Goal: Information Seeking & Learning: Find specific fact

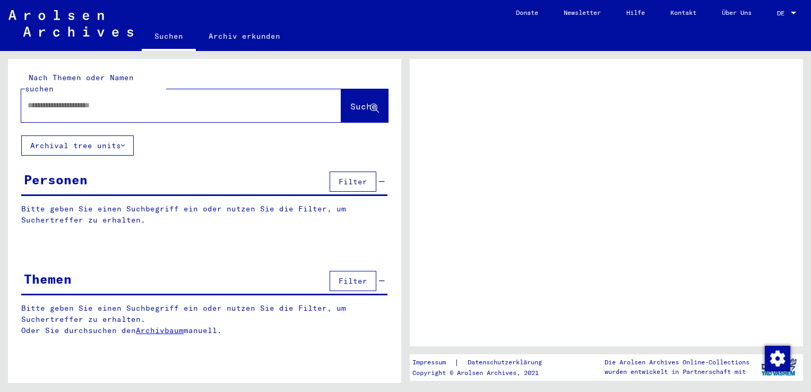
click at [45, 100] on input "text" at bounding box center [172, 105] width 288 height 11
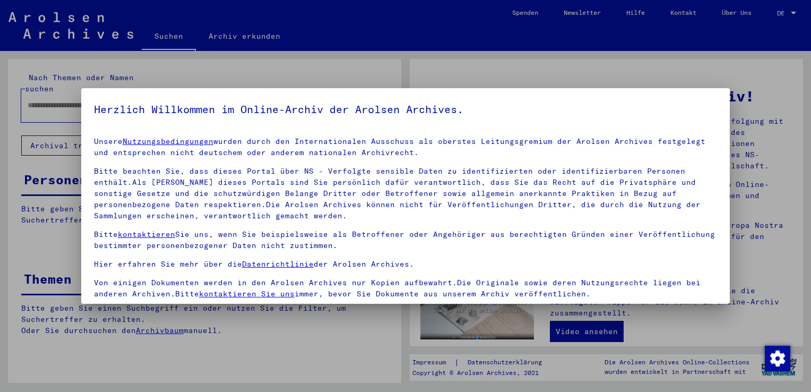
scroll to position [92, 0]
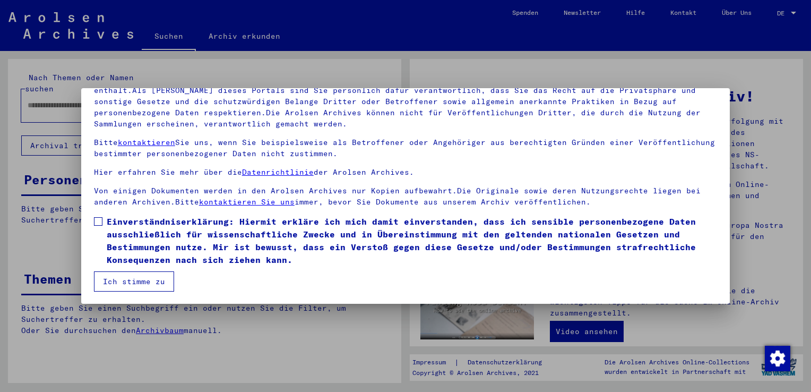
click at [98, 222] on span at bounding box center [98, 221] width 8 height 8
click at [129, 279] on button "Ich stimme zu" at bounding box center [134, 281] width 80 height 20
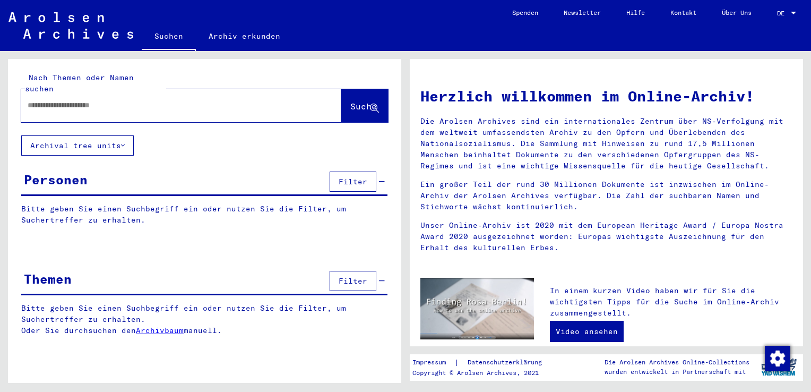
click at [66, 100] on input "text" at bounding box center [169, 105] width 282 height 11
paste input "**********"
click at [350, 101] on span "Suche" at bounding box center [363, 106] width 27 height 11
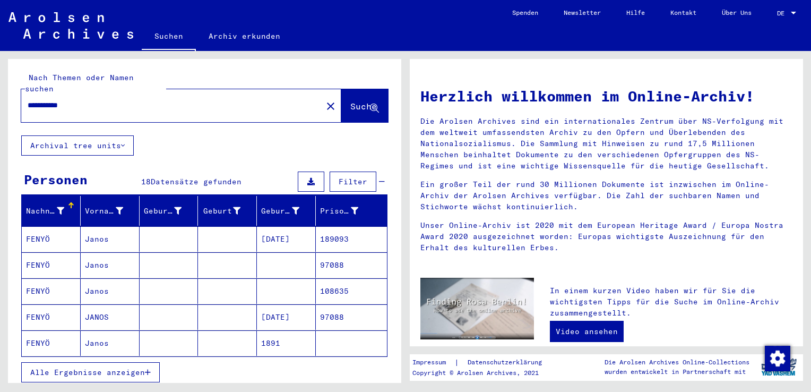
click at [327, 226] on mat-cell "189093" at bounding box center [351, 238] width 71 height 25
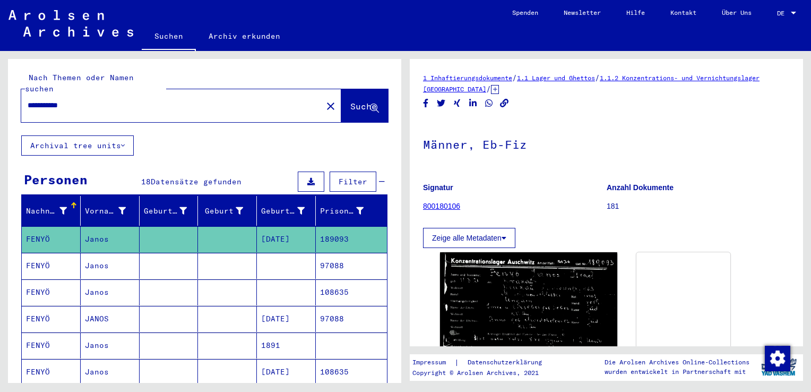
scroll to position [106, 0]
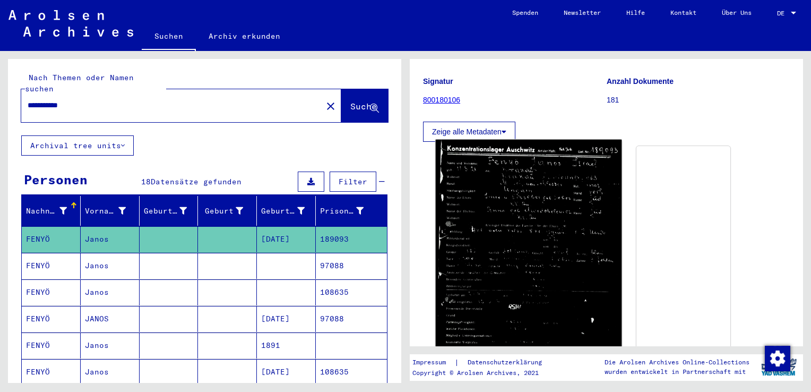
click at [487, 183] on img at bounding box center [529, 272] width 186 height 265
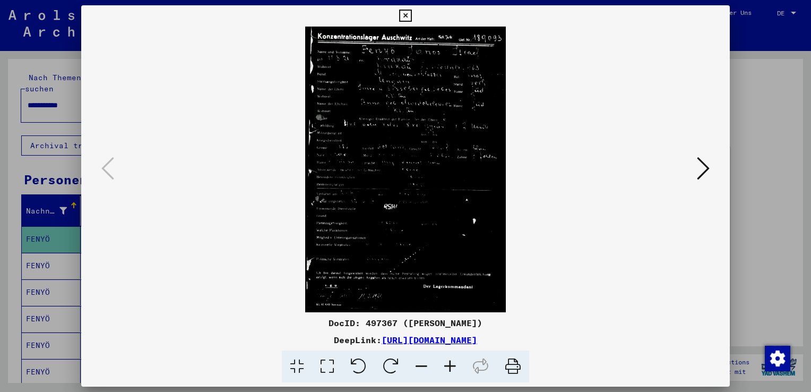
click at [454, 367] on icon at bounding box center [450, 366] width 29 height 32
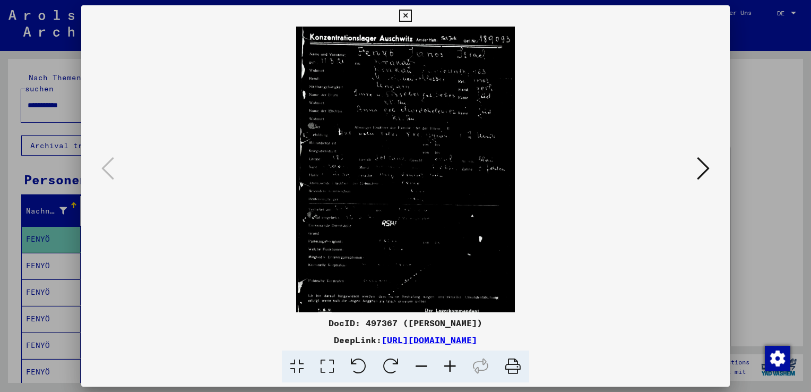
click at [453, 366] on icon at bounding box center [450, 366] width 29 height 32
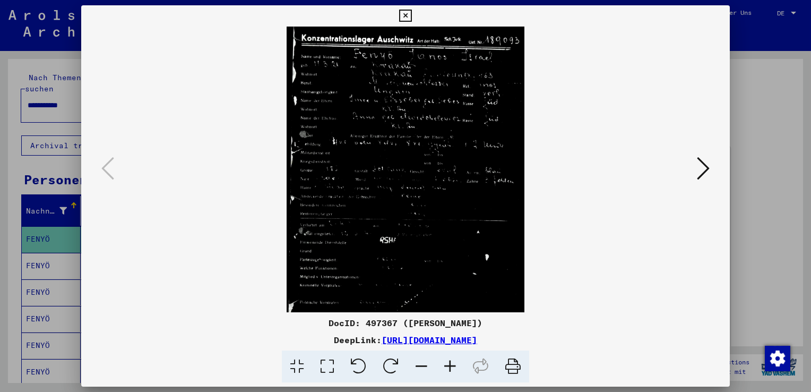
click at [453, 366] on icon at bounding box center [450, 366] width 29 height 32
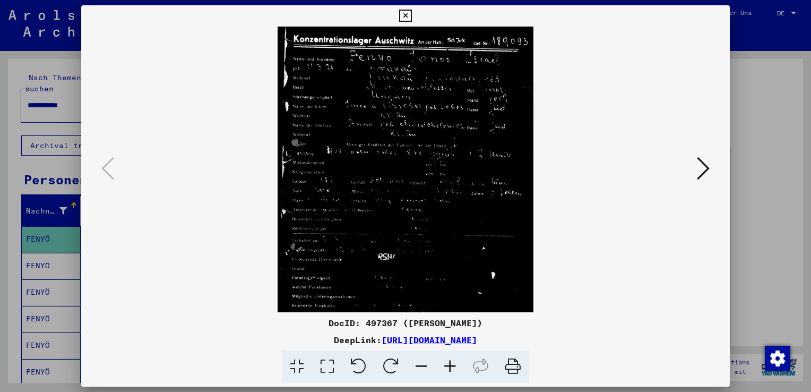
click at [453, 366] on icon at bounding box center [450, 366] width 29 height 32
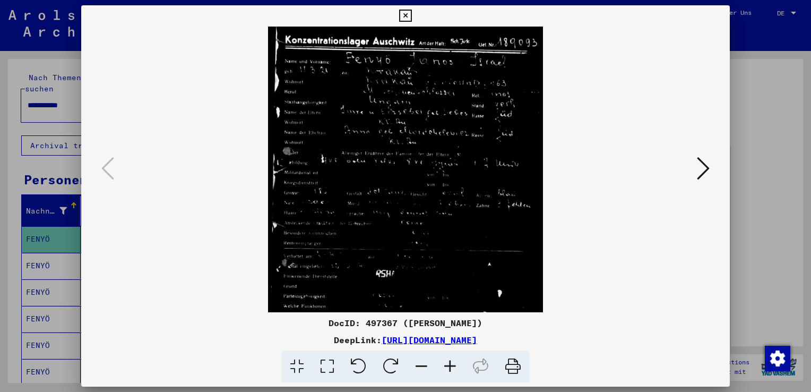
click at [453, 366] on icon at bounding box center [450, 366] width 29 height 32
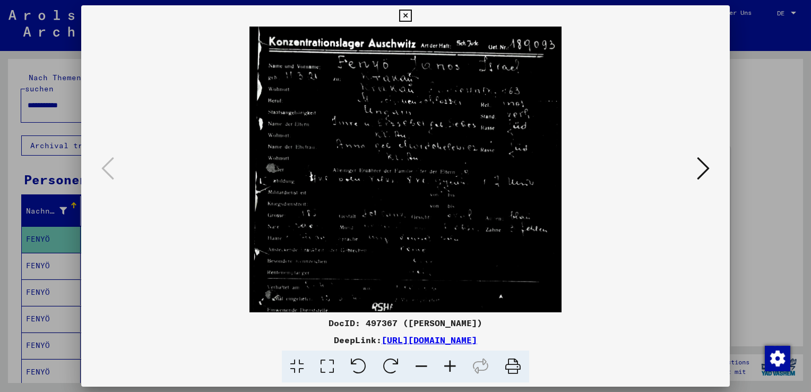
click at [453, 366] on icon at bounding box center [450, 366] width 29 height 32
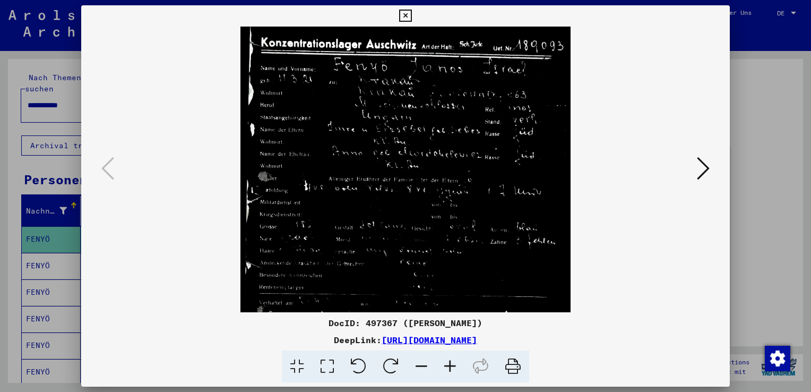
click at [453, 366] on icon at bounding box center [450, 366] width 29 height 32
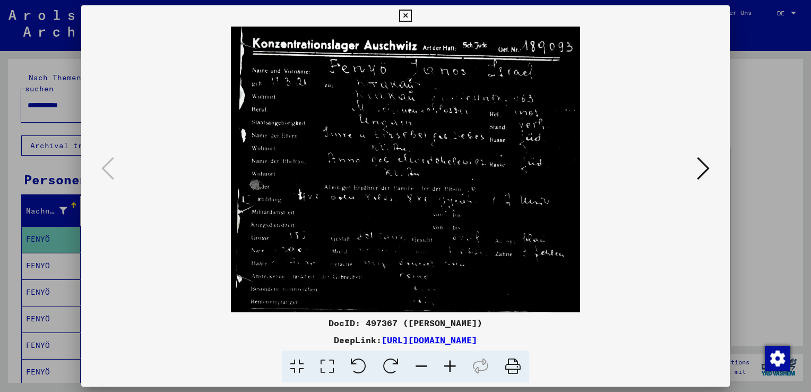
click at [453, 366] on icon at bounding box center [450, 366] width 29 height 32
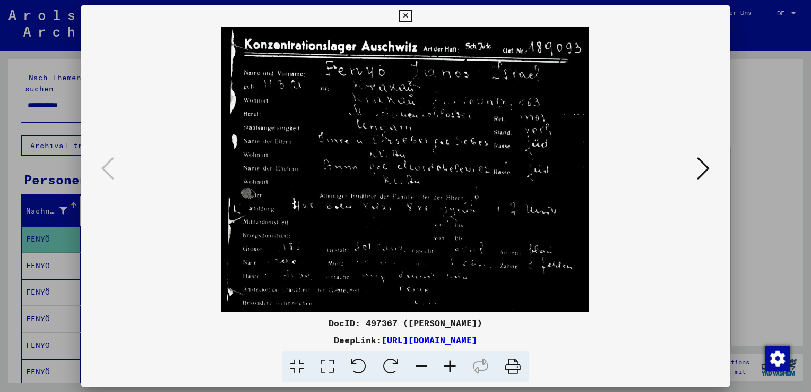
click at [706, 172] on icon at bounding box center [703, 167] width 13 height 25
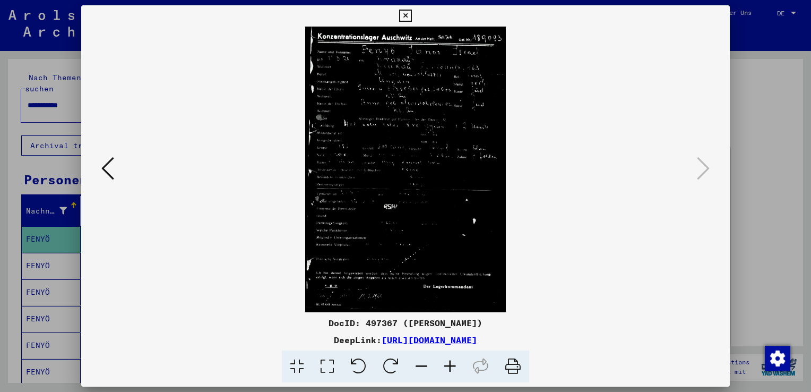
click at [402, 14] on icon at bounding box center [405, 16] width 12 height 13
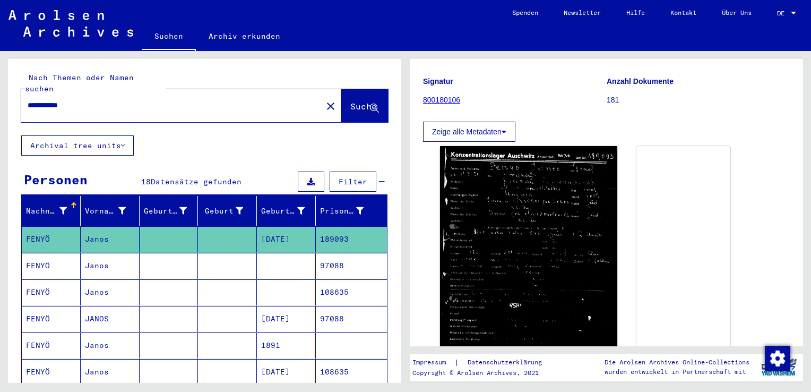
click at [327, 253] on mat-cell "97088" at bounding box center [351, 266] width 71 height 26
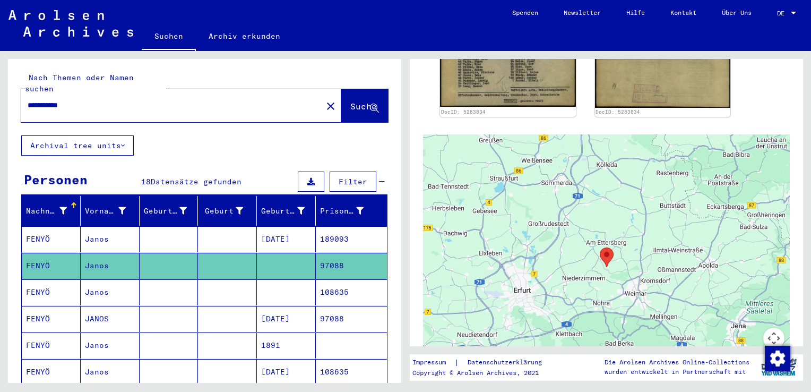
scroll to position [425, 0]
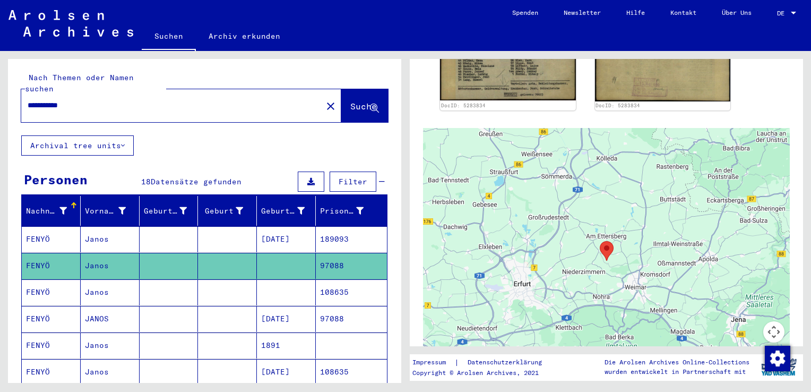
click at [339, 279] on mat-cell "108635" at bounding box center [351, 292] width 71 height 26
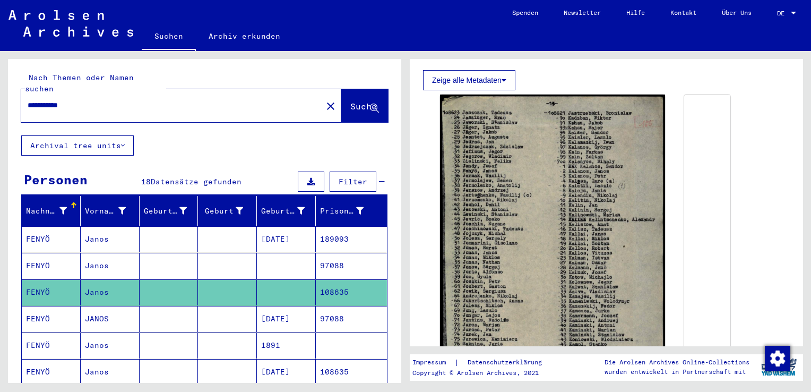
scroll to position [318, 0]
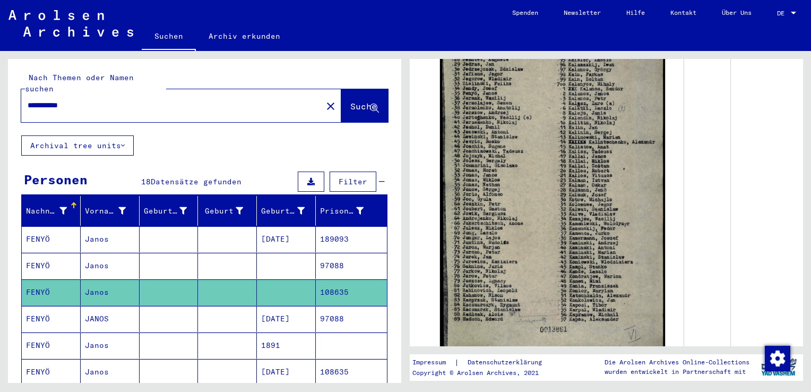
click at [275, 306] on mat-cell "[DATE]" at bounding box center [286, 319] width 59 height 26
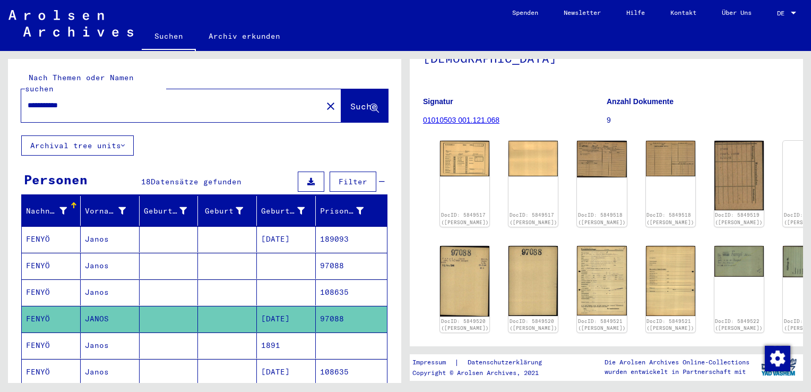
scroll to position [106, 0]
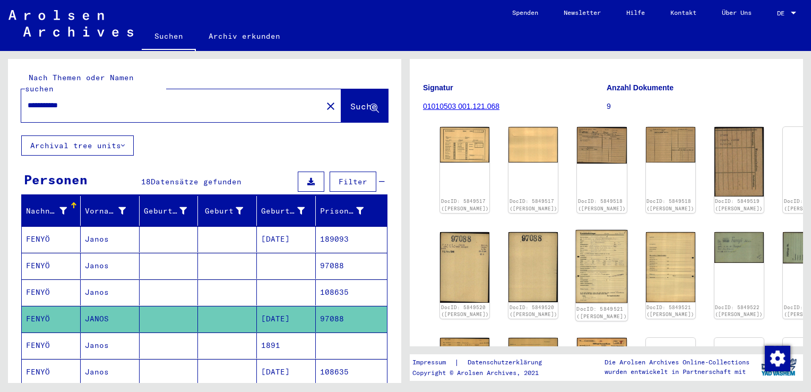
click at [576, 246] on img at bounding box center [602, 266] width 52 height 73
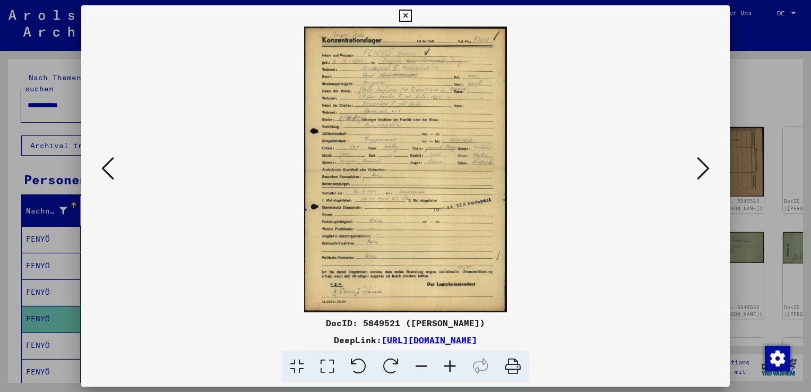
click at [408, 15] on icon at bounding box center [405, 16] width 12 height 13
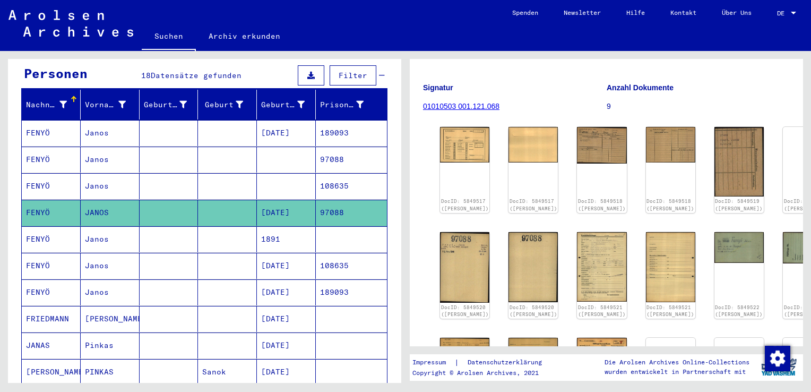
click at [110, 226] on mat-cell "Janos" at bounding box center [110, 239] width 59 height 26
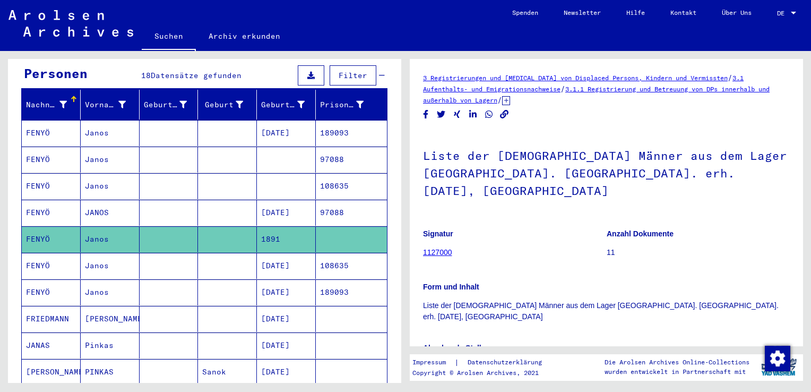
click at [257, 279] on mat-cell "[DATE]" at bounding box center [286, 292] width 59 height 26
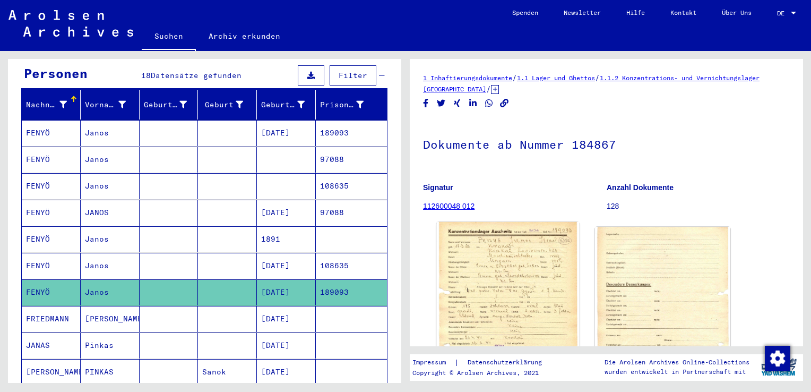
click at [497, 258] on img at bounding box center [508, 320] width 142 height 196
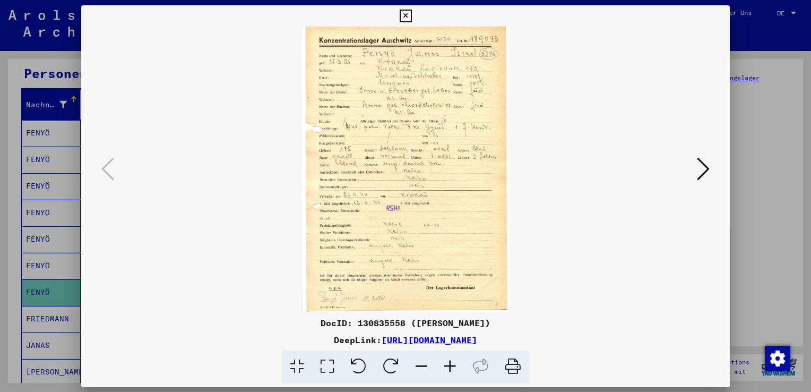
click at [497, 258] on img at bounding box center [405, 170] width 576 height 286
click at [405, 12] on icon at bounding box center [405, 16] width 12 height 13
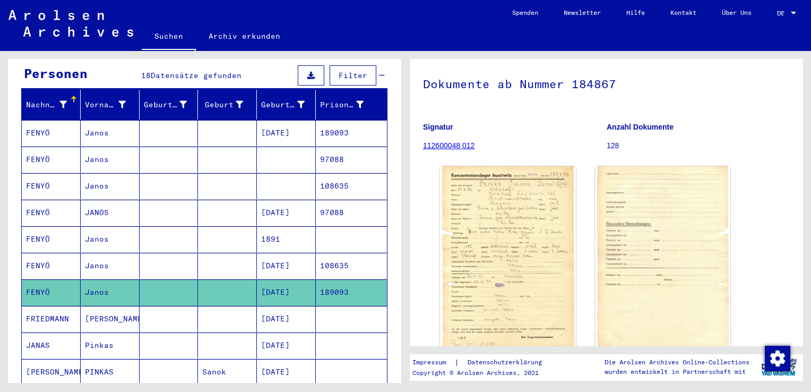
scroll to position [106, 0]
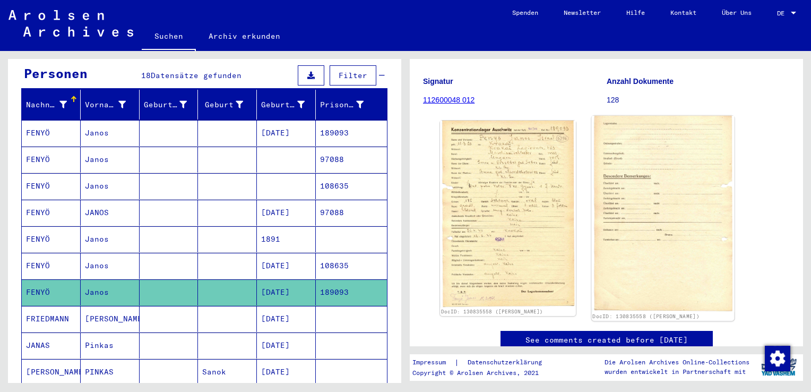
click at [647, 145] on img at bounding box center [662, 214] width 142 height 196
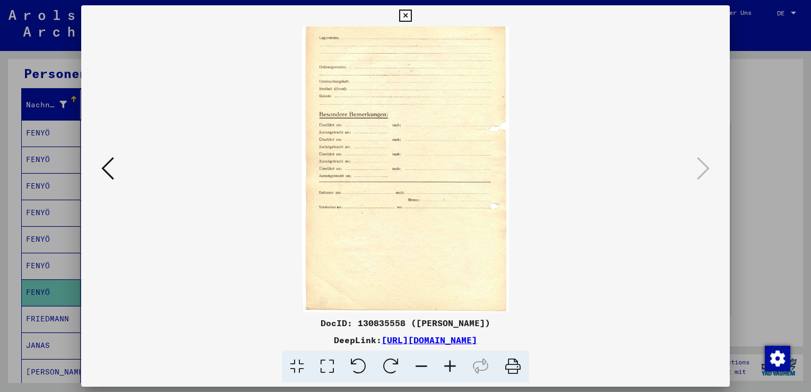
click at [406, 13] on icon at bounding box center [405, 16] width 12 height 13
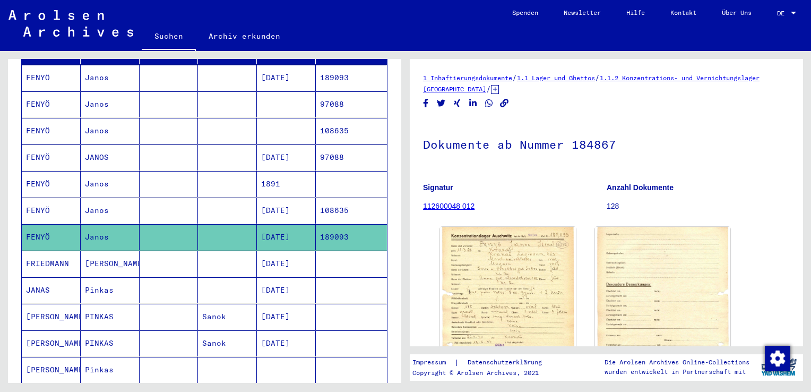
scroll to position [159, 0]
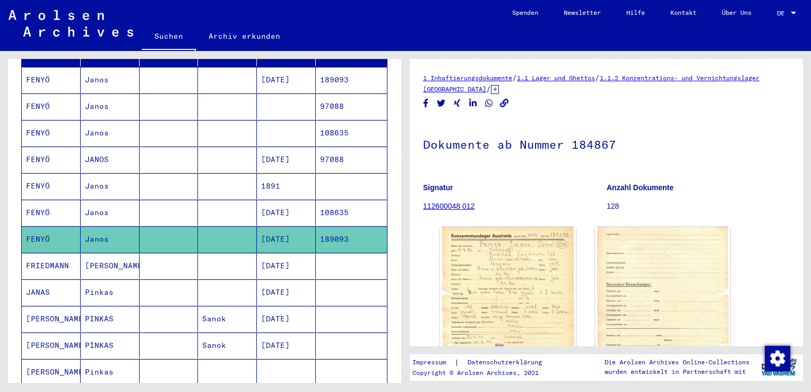
click at [101, 124] on mat-cell "Janos" at bounding box center [110, 133] width 59 height 26
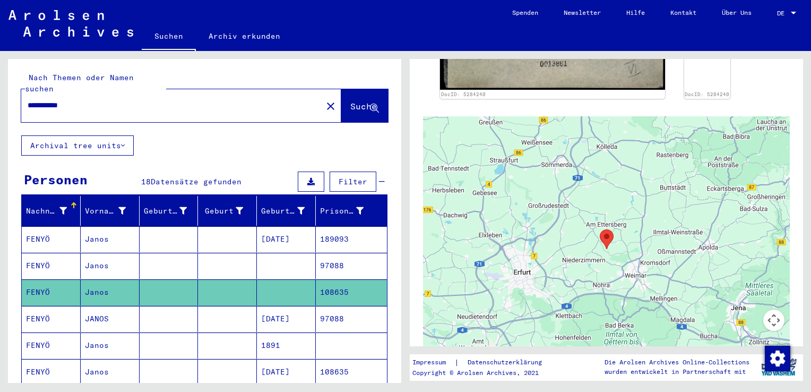
click at [89, 100] on input "**********" at bounding box center [172, 105] width 288 height 11
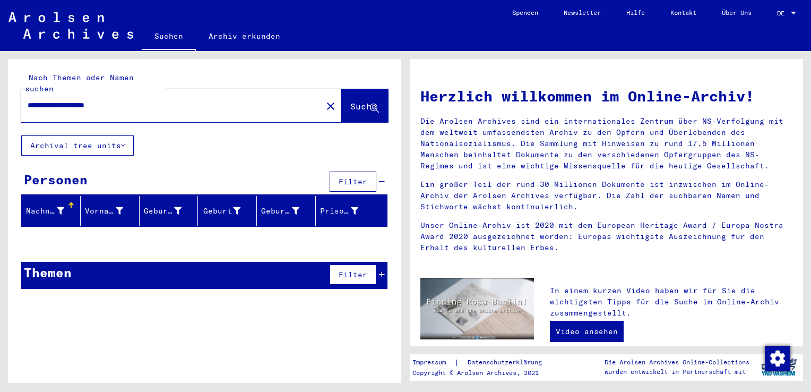
click at [139, 100] on input "**********" at bounding box center [169, 105] width 282 height 11
click at [353, 101] on span "Suche" at bounding box center [363, 106] width 27 height 11
click at [124, 100] on input "**********" at bounding box center [169, 105] width 282 height 11
click at [68, 100] on input "**********" at bounding box center [169, 105] width 282 height 11
click at [352, 101] on span "Suche" at bounding box center [363, 106] width 27 height 11
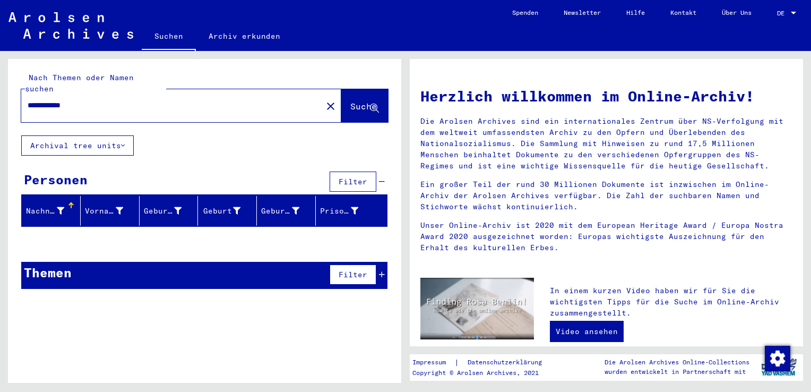
click at [37, 205] on div "Nachname" at bounding box center [45, 210] width 38 height 11
click at [120, 100] on input "**********" at bounding box center [169, 105] width 282 height 11
type input "*"
click at [77, 100] on input "**********" at bounding box center [169, 105] width 282 height 11
type input "**********"
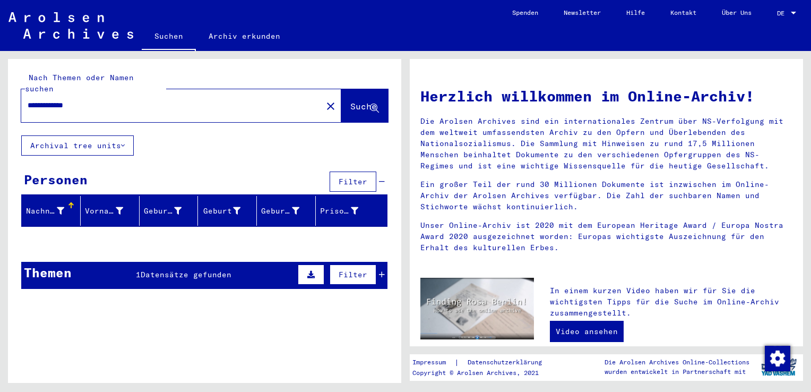
drag, startPoint x: 120, startPoint y: 100, endPoint x: 125, endPoint y: 99, distance: 5.4
click at [121, 99] on div "**********" at bounding box center [165, 105] width 288 height 24
click at [155, 100] on input "**********" at bounding box center [169, 105] width 282 height 11
click at [350, 101] on span "Suche" at bounding box center [363, 106] width 27 height 11
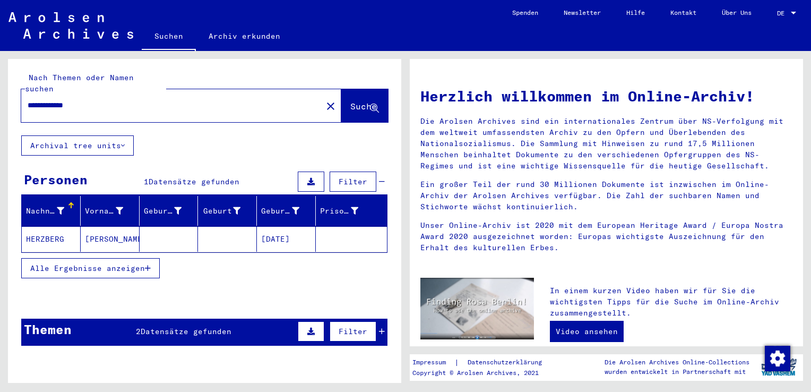
click at [278, 226] on mat-cell "[DATE]" at bounding box center [286, 238] width 59 height 25
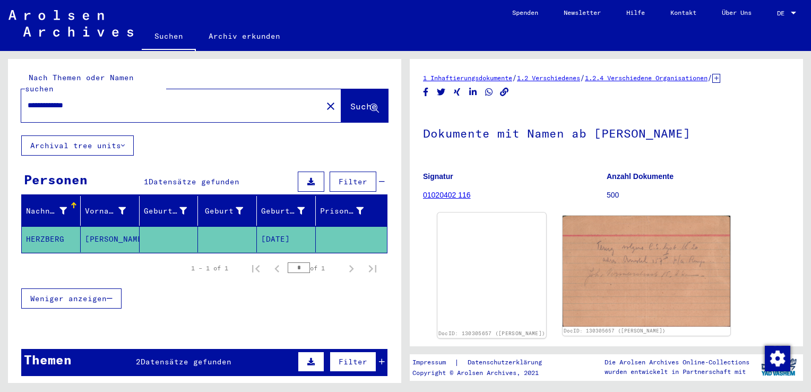
click at [478, 213] on img at bounding box center [491, 213] width 109 height 0
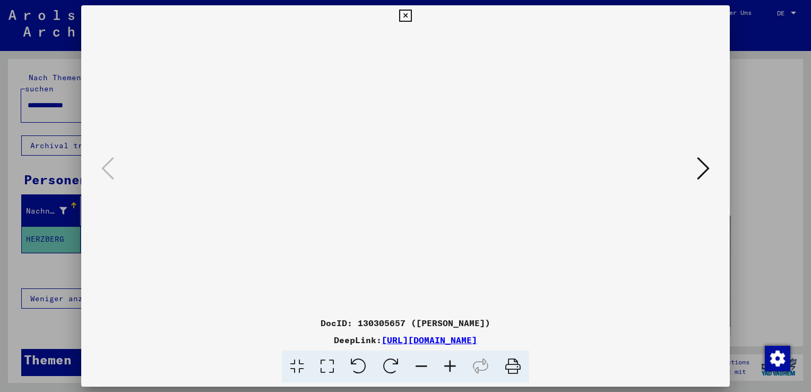
click at [705, 166] on icon at bounding box center [703, 167] width 13 height 25
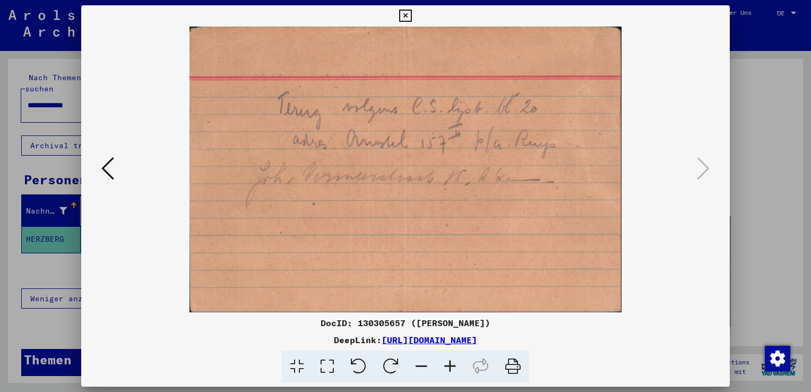
click at [403, 15] on icon at bounding box center [405, 16] width 12 height 13
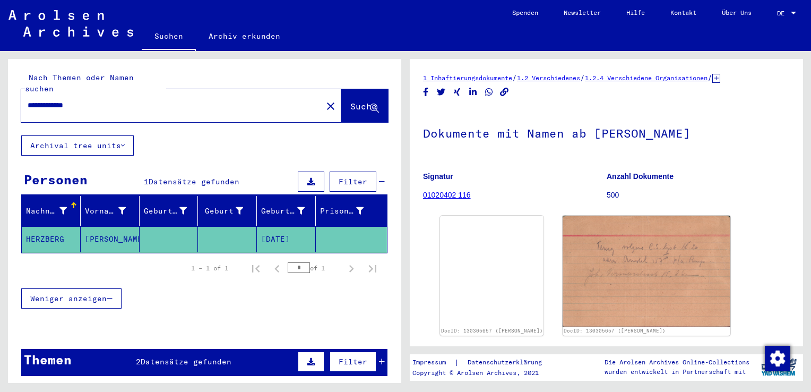
click at [447, 192] on link "01020402 116" at bounding box center [447, 195] width 48 height 8
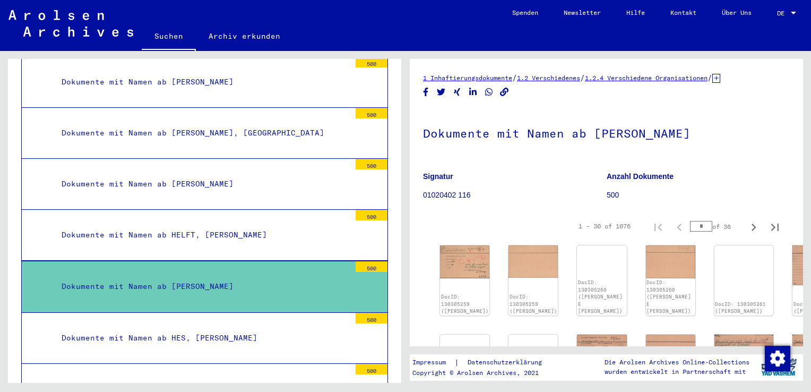
scroll to position [53, 0]
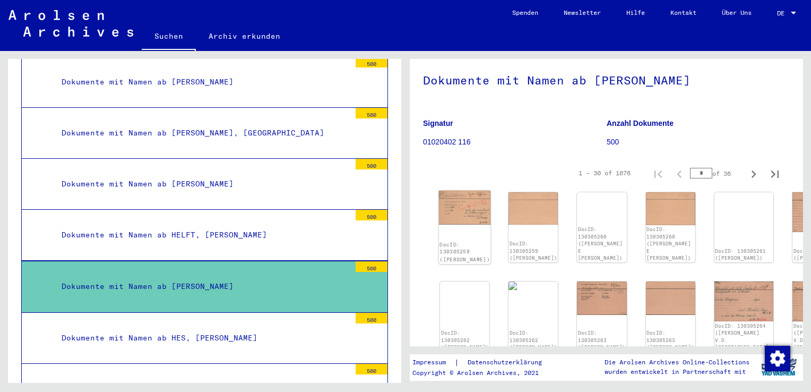
click at [456, 201] on img at bounding box center [465, 208] width 52 height 34
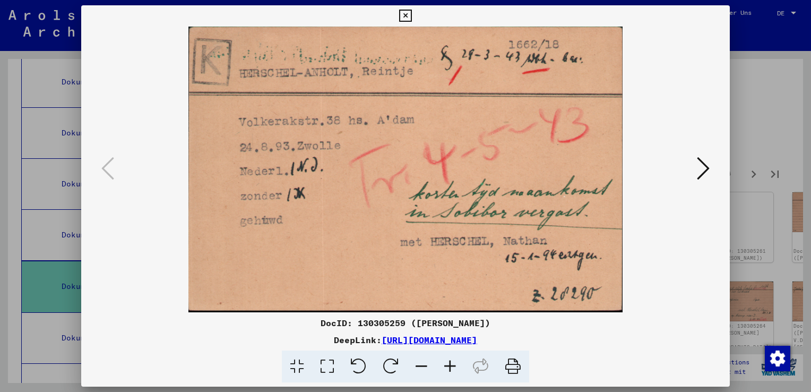
click at [710, 170] on button at bounding box center [703, 169] width 19 height 30
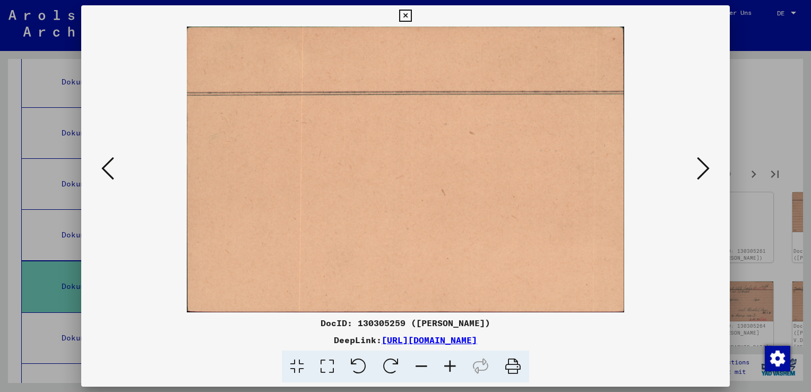
click at [710, 170] on button at bounding box center [703, 169] width 19 height 30
click at [708, 170] on icon at bounding box center [703, 167] width 13 height 25
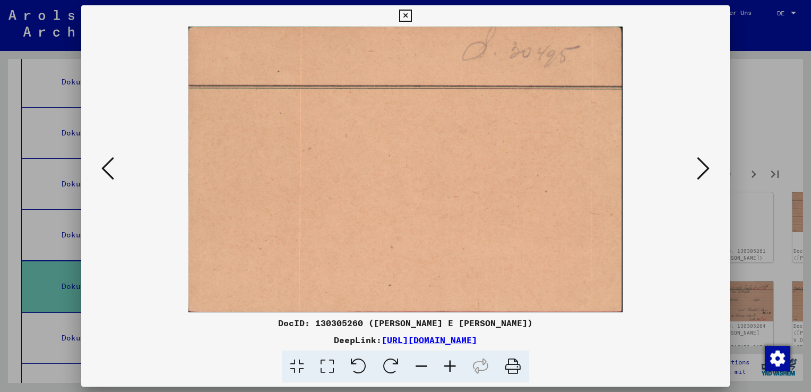
click at [708, 170] on icon at bounding box center [703, 167] width 13 height 25
click at [706, 171] on icon at bounding box center [703, 167] width 13 height 25
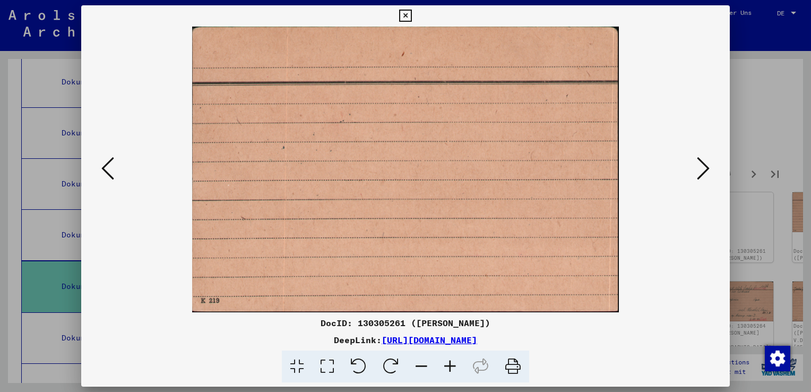
click at [706, 171] on icon at bounding box center [703, 167] width 13 height 25
click at [705, 171] on icon at bounding box center [703, 167] width 13 height 25
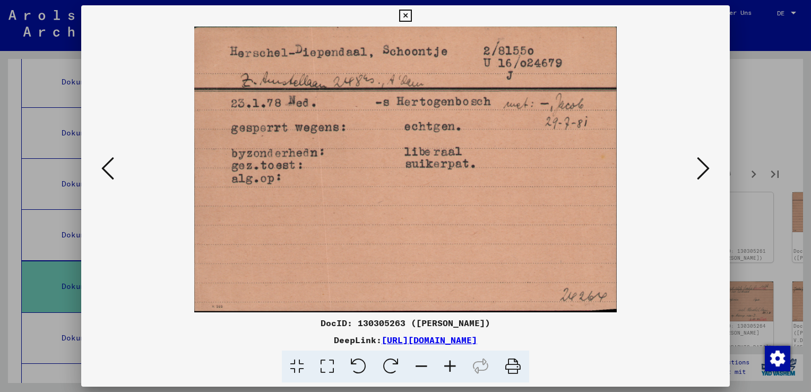
click at [705, 171] on icon at bounding box center [703, 167] width 13 height 25
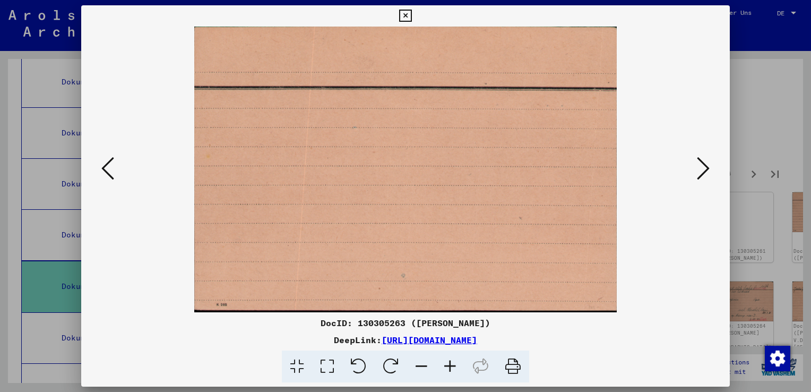
click at [705, 171] on icon at bounding box center [703, 167] width 13 height 25
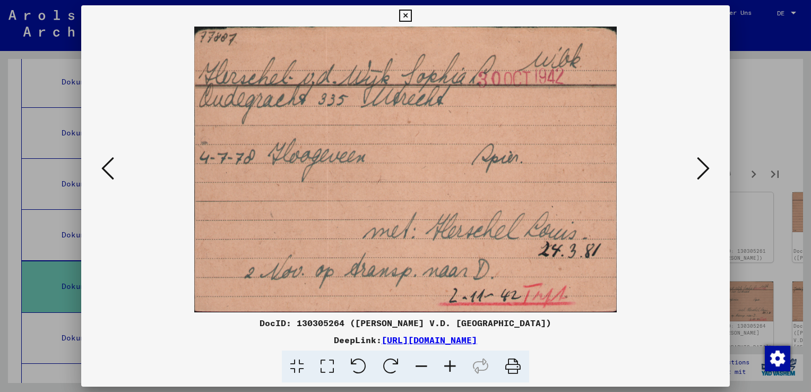
click at [704, 172] on icon at bounding box center [703, 167] width 13 height 25
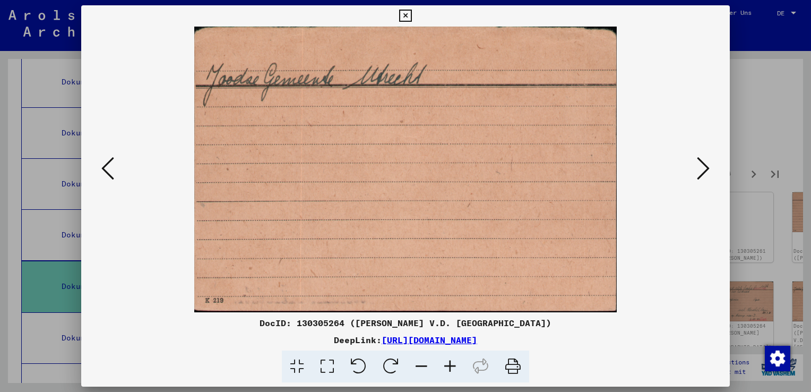
click at [704, 172] on icon at bounding box center [703, 167] width 13 height 25
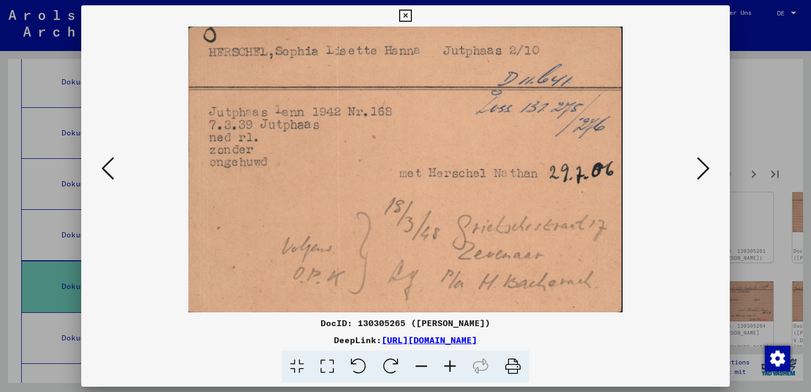
click at [109, 162] on icon at bounding box center [107, 167] width 13 height 25
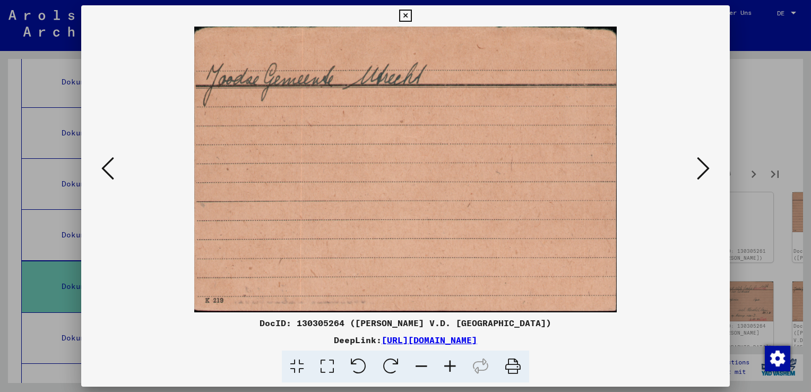
click at [698, 162] on icon at bounding box center [703, 167] width 13 height 25
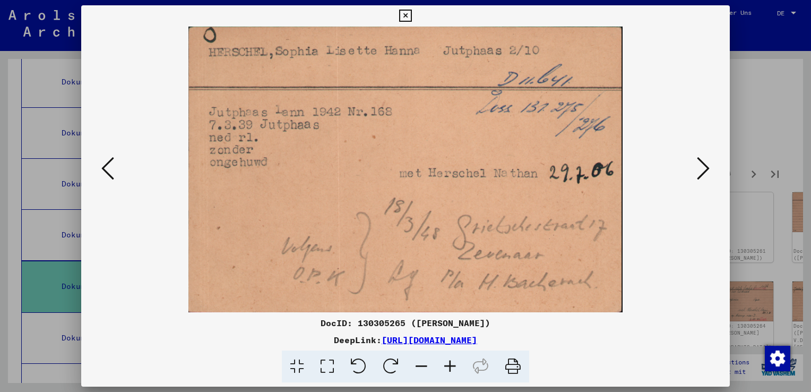
click at [698, 162] on icon at bounding box center [703, 167] width 13 height 25
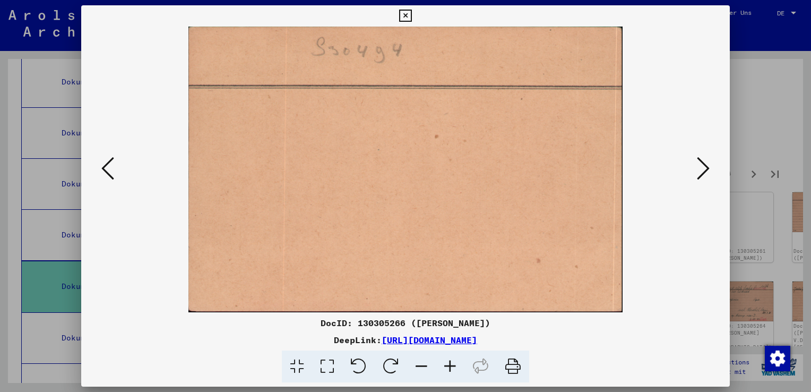
click at [698, 162] on icon at bounding box center [703, 167] width 13 height 25
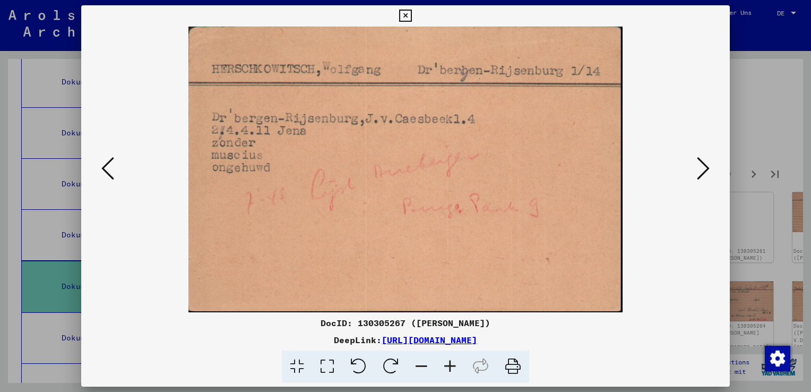
click at [707, 165] on icon at bounding box center [703, 167] width 13 height 25
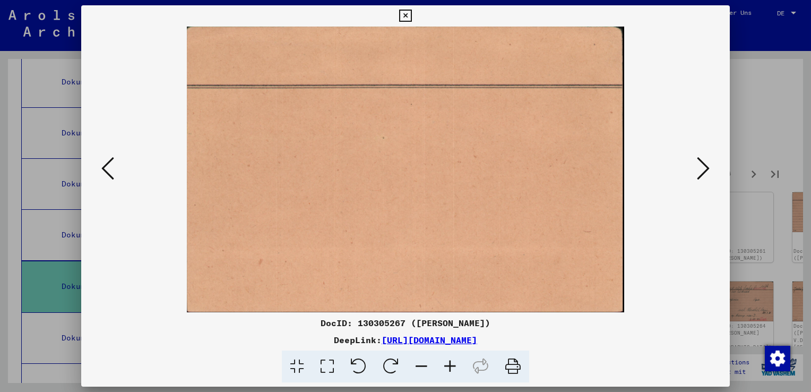
click at [707, 164] on icon at bounding box center [703, 167] width 13 height 25
click at [707, 165] on icon at bounding box center [703, 167] width 13 height 25
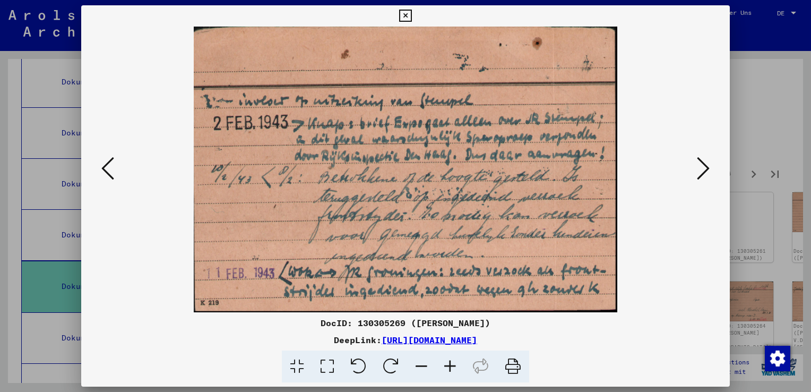
click at [707, 166] on icon at bounding box center [703, 167] width 13 height 25
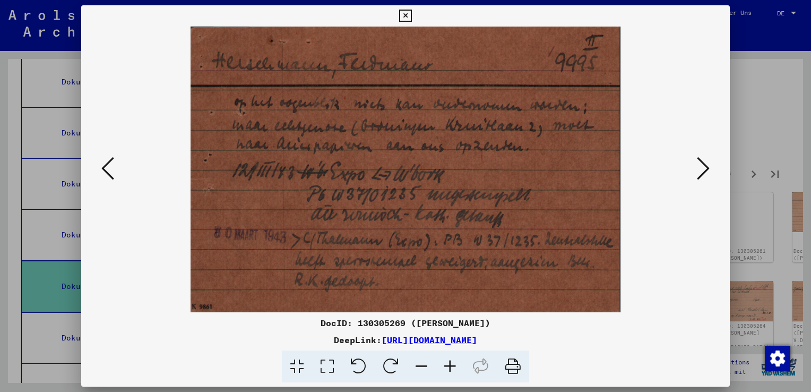
click at [707, 166] on icon at bounding box center [703, 167] width 13 height 25
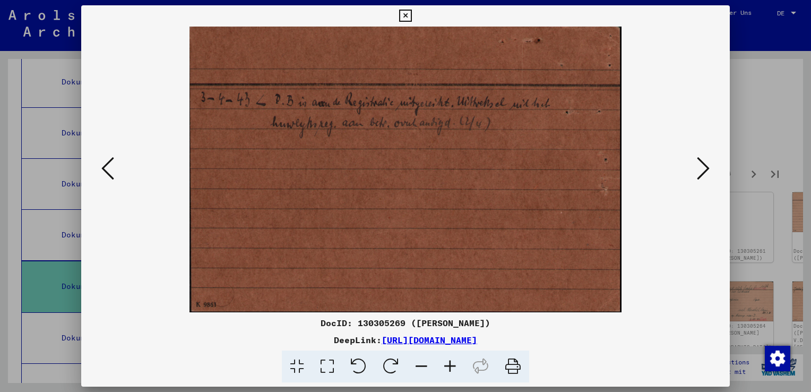
click at [707, 166] on icon at bounding box center [703, 167] width 13 height 25
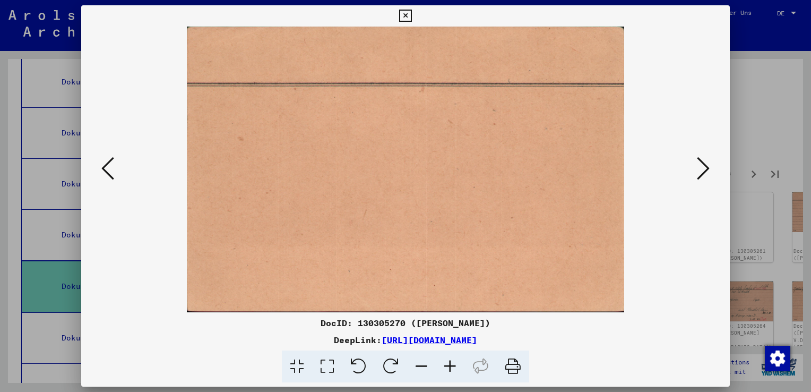
click at [707, 166] on icon at bounding box center [703, 167] width 13 height 25
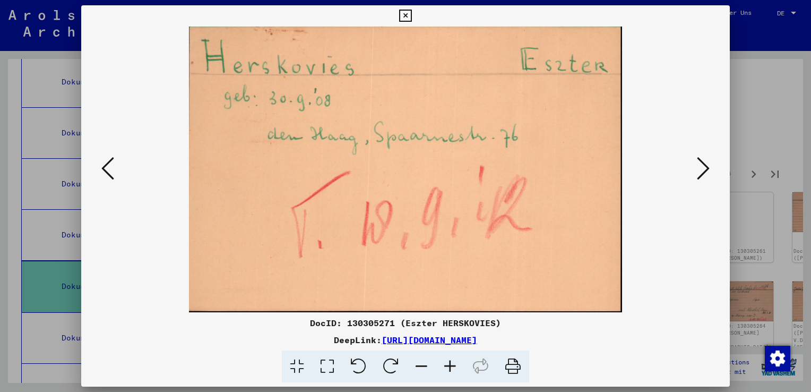
click at [707, 166] on icon at bounding box center [703, 167] width 13 height 25
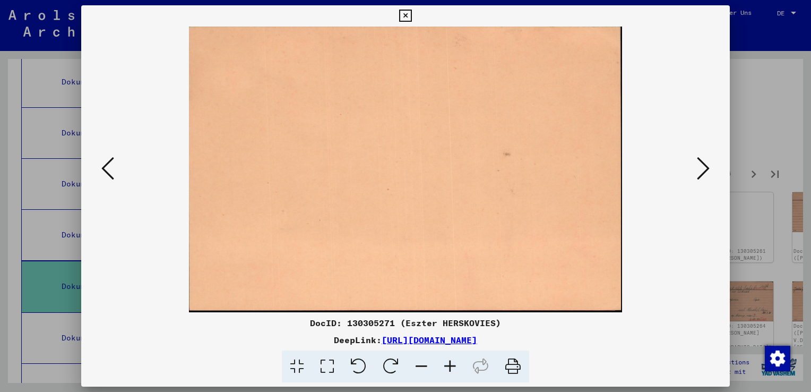
click at [707, 166] on icon at bounding box center [703, 167] width 13 height 25
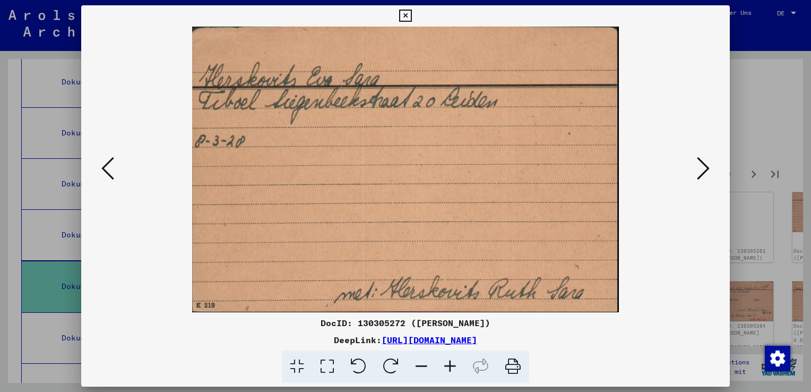
click at [707, 166] on icon at bounding box center [703, 167] width 13 height 25
click at [407, 14] on icon at bounding box center [405, 16] width 12 height 13
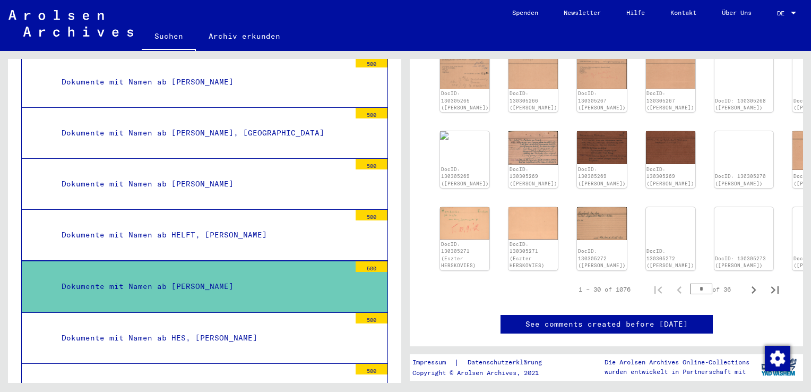
scroll to position [425, 0]
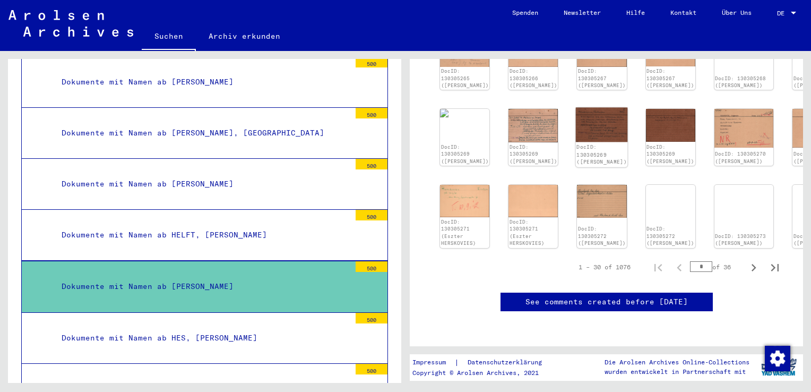
click at [576, 108] on img at bounding box center [602, 125] width 52 height 34
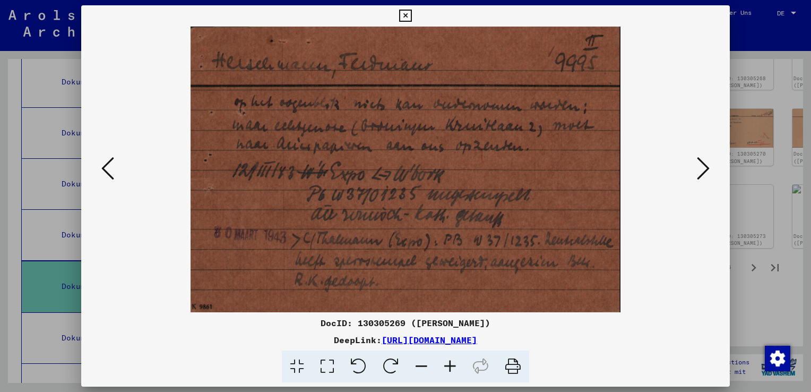
click at [403, 12] on icon at bounding box center [405, 16] width 12 height 13
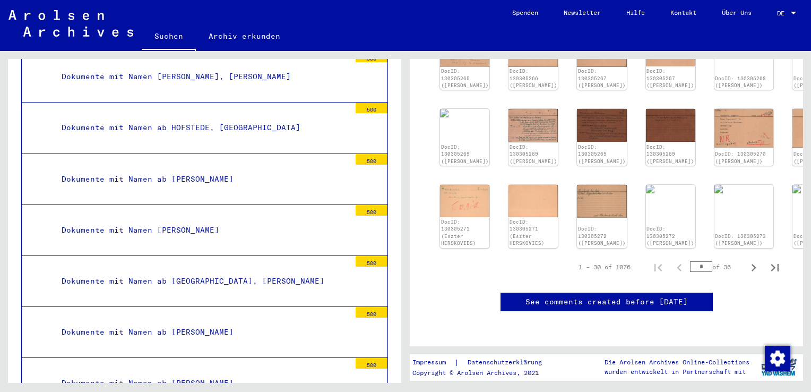
scroll to position [6596, 0]
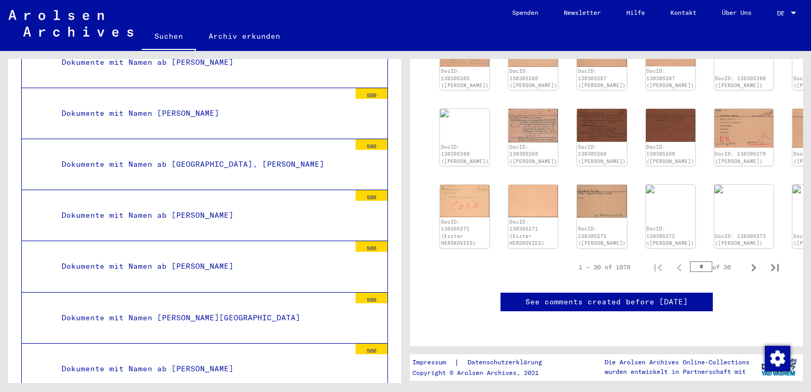
click at [176, 307] on div "Dokumente mit Namen [PERSON_NAME][GEOGRAPHIC_DATA]" at bounding box center [202, 317] width 297 height 21
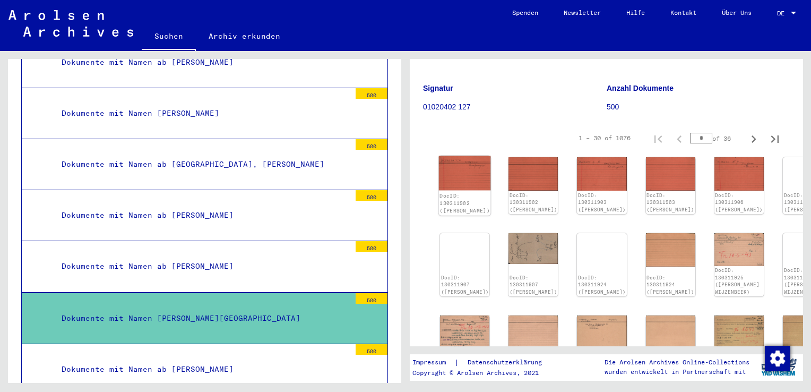
scroll to position [106, 0]
click at [576, 231] on img at bounding box center [602, 231] width 52 height 0
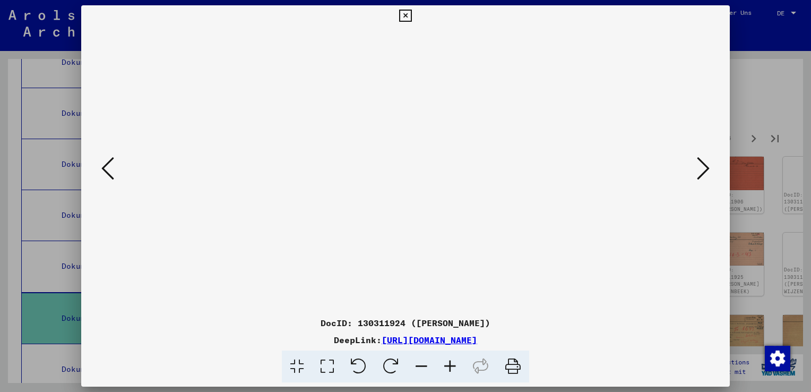
click at [705, 173] on icon at bounding box center [703, 167] width 13 height 25
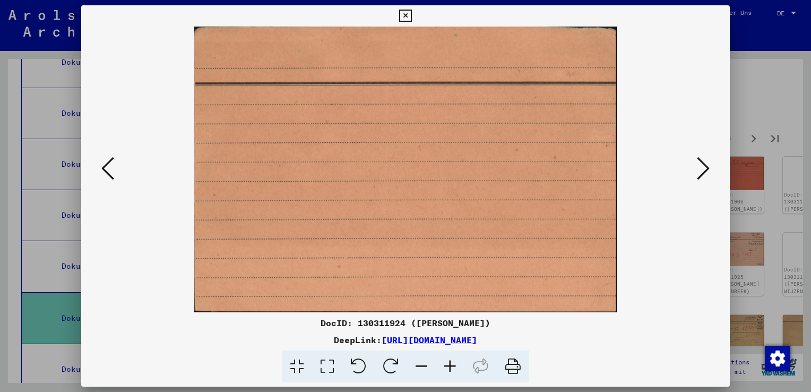
click at [705, 173] on icon at bounding box center [703, 167] width 13 height 25
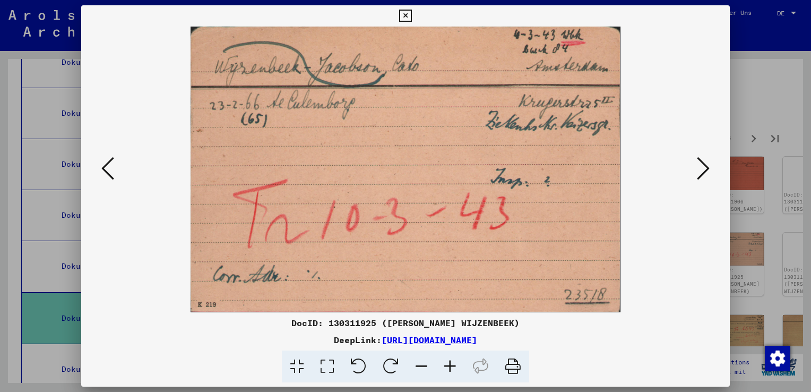
click at [705, 176] on icon at bounding box center [703, 167] width 13 height 25
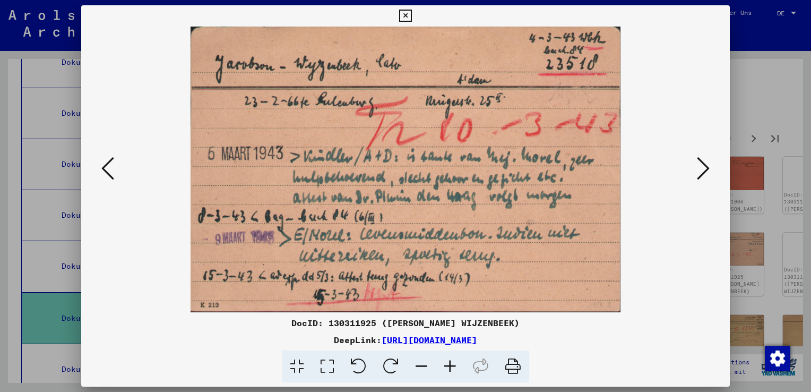
click at [706, 176] on icon at bounding box center [703, 167] width 13 height 25
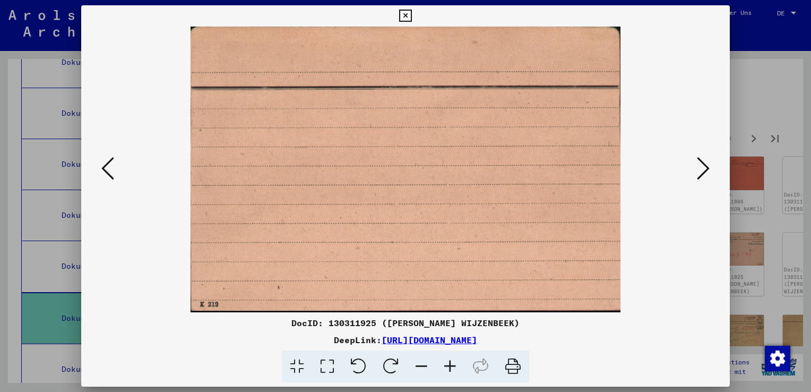
click at [706, 177] on icon at bounding box center [703, 167] width 13 height 25
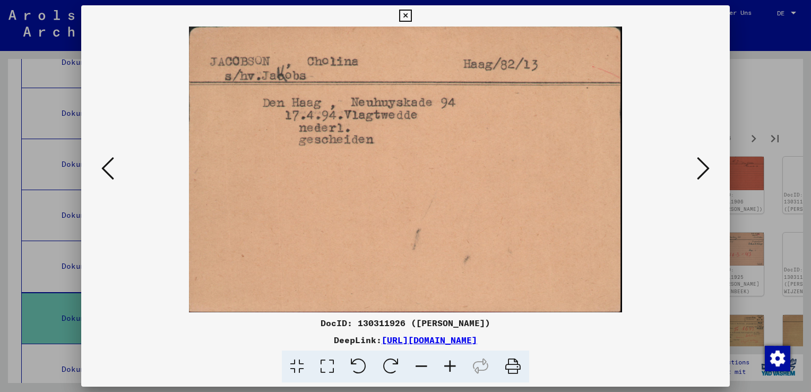
click at [403, 13] on icon at bounding box center [405, 16] width 12 height 13
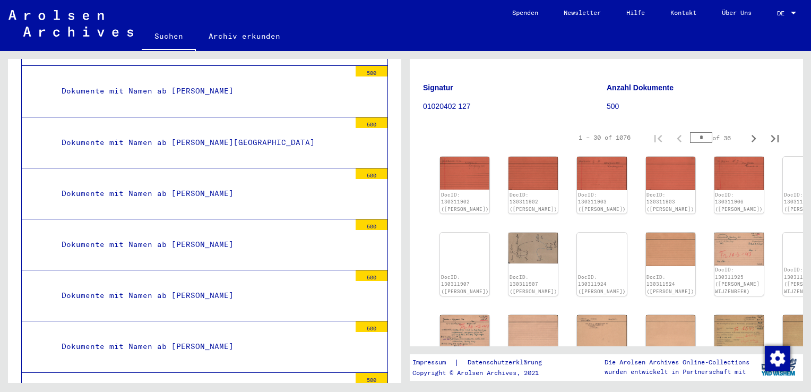
scroll to position [4578, 0]
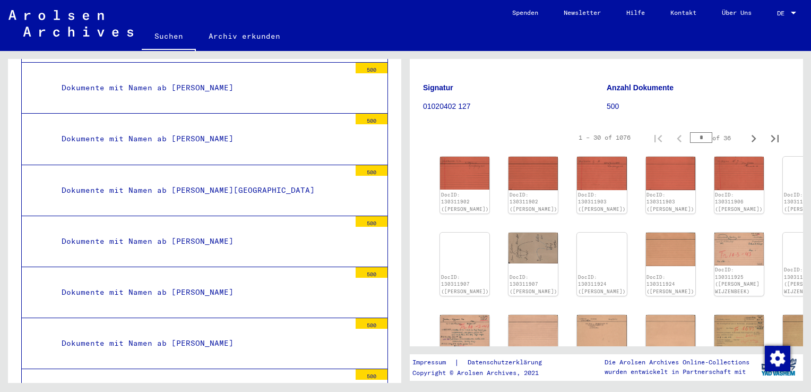
click at [212, 180] on div "Dokumente mit Namen ab [PERSON_NAME][GEOGRAPHIC_DATA]" at bounding box center [202, 190] width 297 height 21
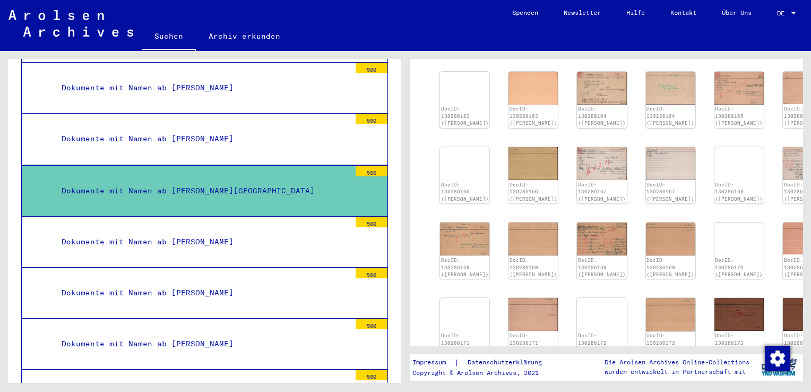
scroll to position [371, 0]
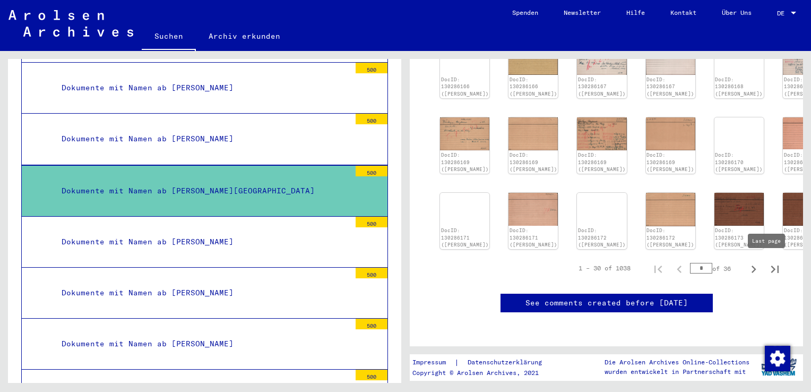
click at [767, 267] on icon "Last page" at bounding box center [774, 269] width 15 height 15
type input "**"
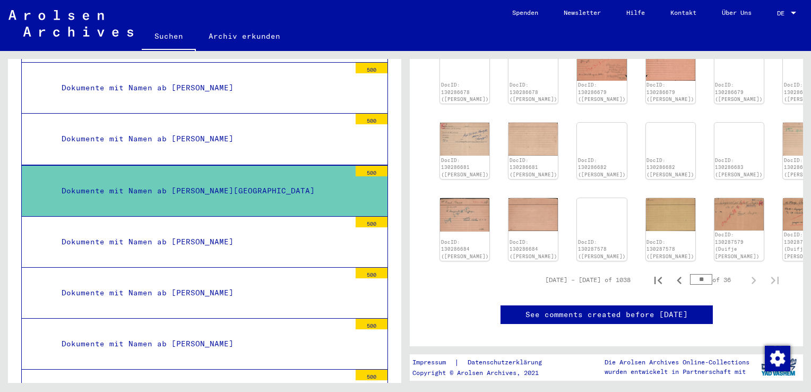
scroll to position [159, 0]
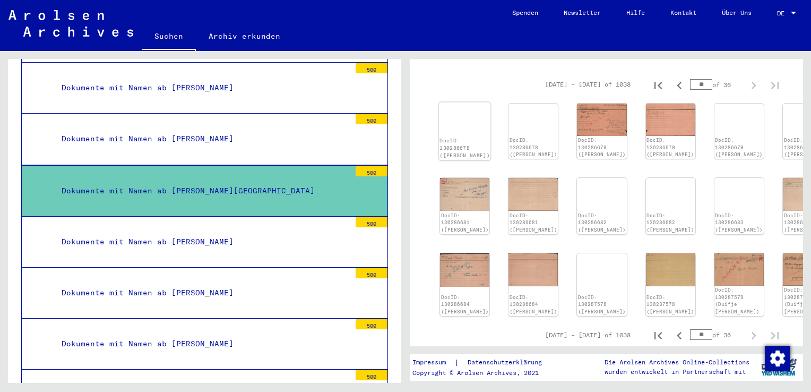
click at [456, 102] on img at bounding box center [465, 102] width 52 height 0
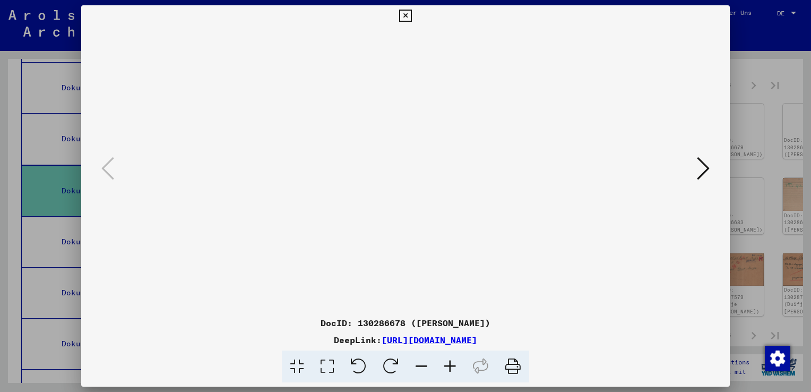
click at [405, 15] on icon at bounding box center [405, 16] width 12 height 13
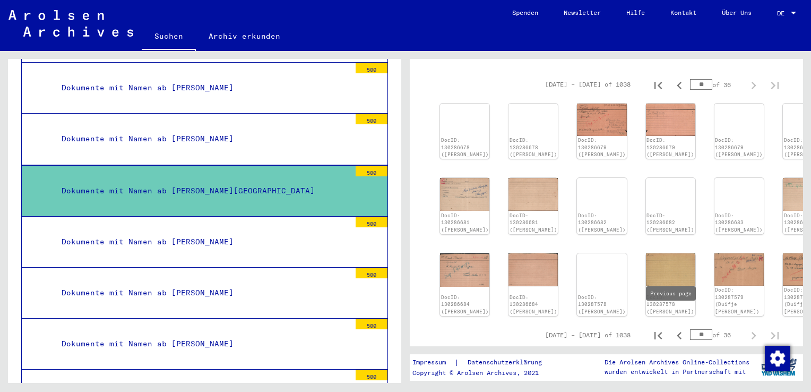
click at [672, 328] on icon "Previous page" at bounding box center [679, 335] width 15 height 15
type input "**"
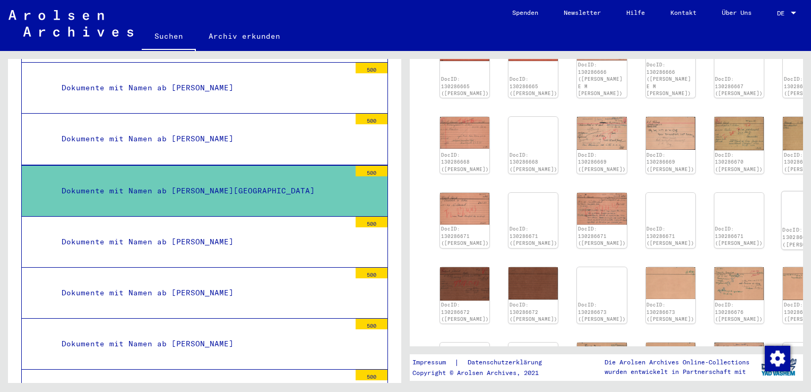
scroll to position [318, 0]
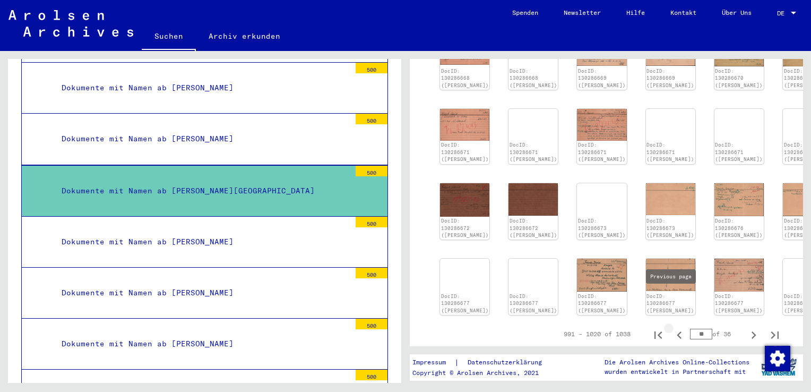
click at [673, 327] on icon "Previous page" at bounding box center [679, 334] width 15 height 15
type input "**"
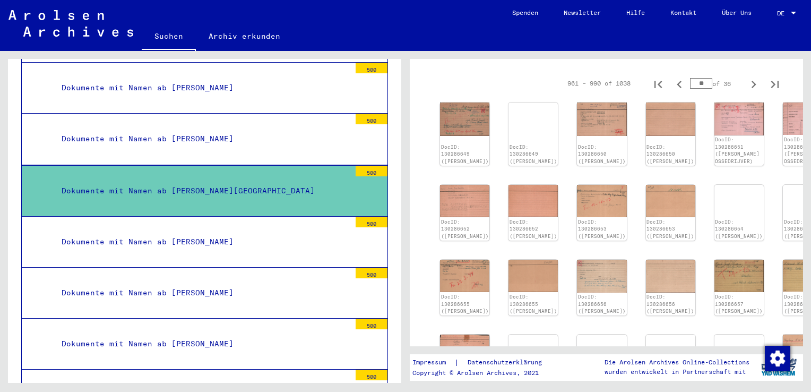
scroll to position [106, 0]
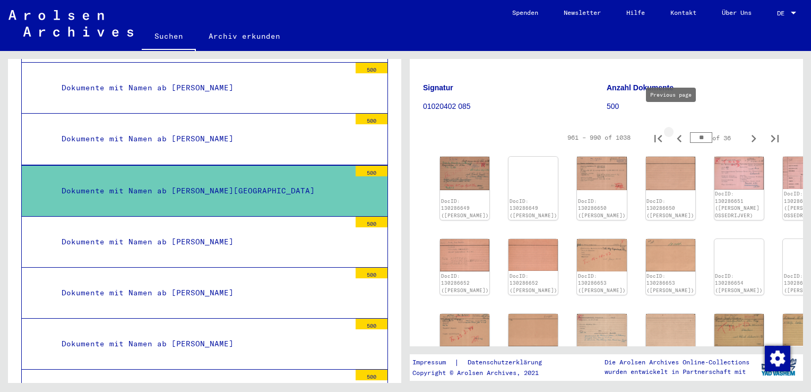
click at [673, 131] on icon "Previous page" at bounding box center [679, 138] width 15 height 15
type input "**"
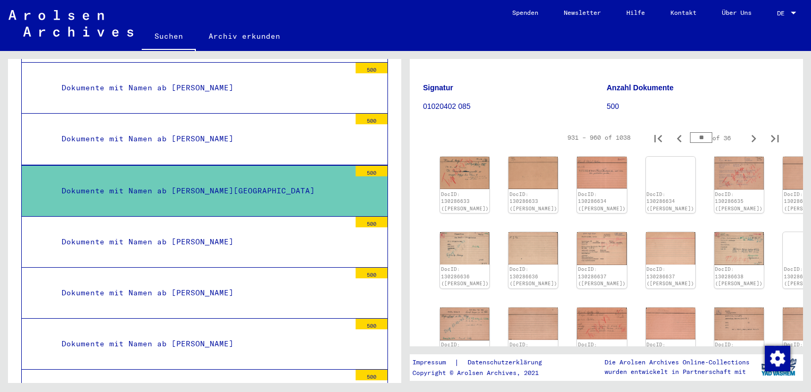
click at [673, 131] on icon "Previous page" at bounding box center [679, 138] width 15 height 15
type input "**"
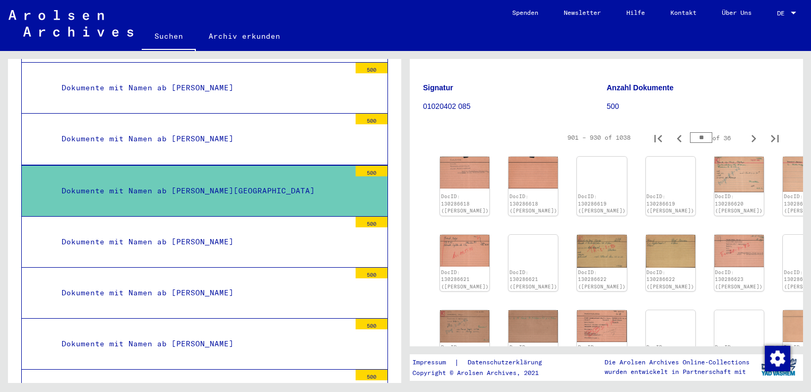
click at [673, 131] on icon "Previous page" at bounding box center [679, 138] width 15 height 15
type input "**"
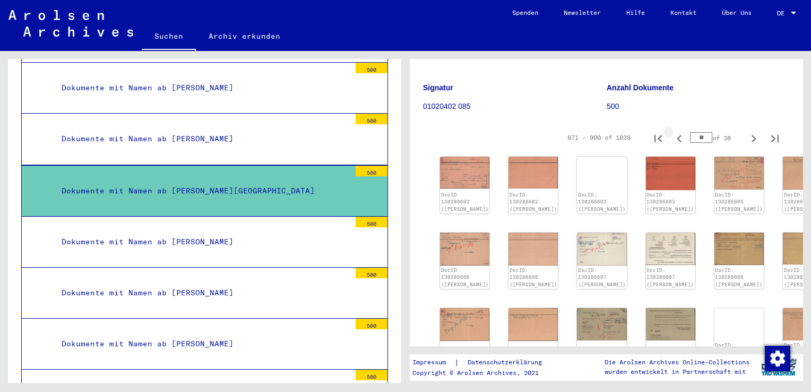
click at [677, 135] on icon "Previous page" at bounding box center [679, 138] width 5 height 7
type input "**"
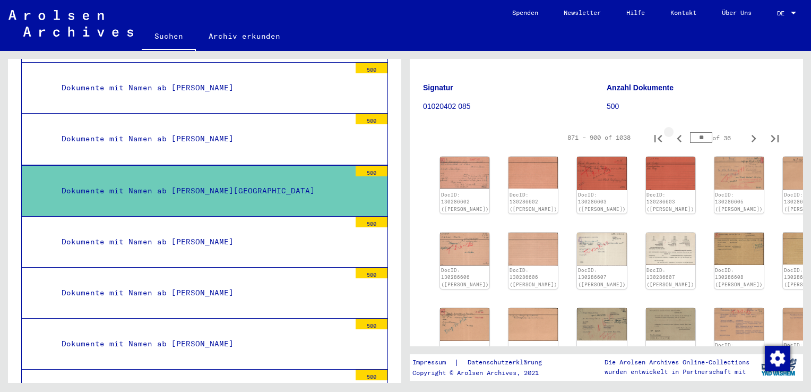
type input "**"
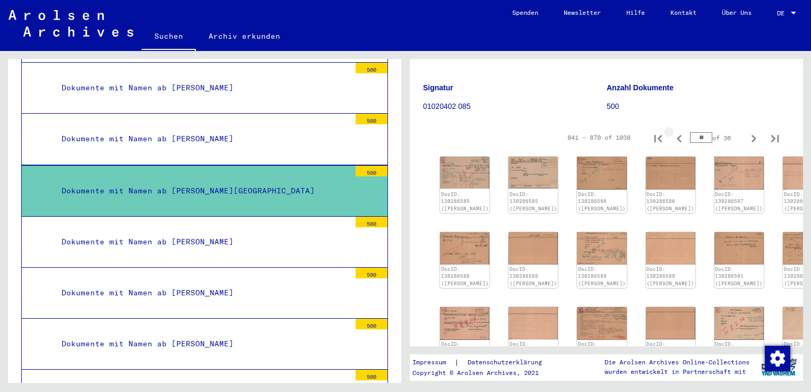
click at [677, 135] on icon "Previous page" at bounding box center [679, 138] width 5 height 7
type input "**"
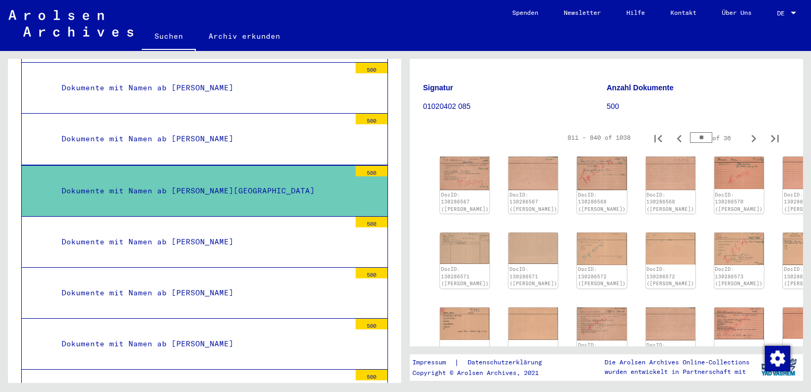
click at [677, 135] on icon "Previous page" at bounding box center [679, 138] width 5 height 7
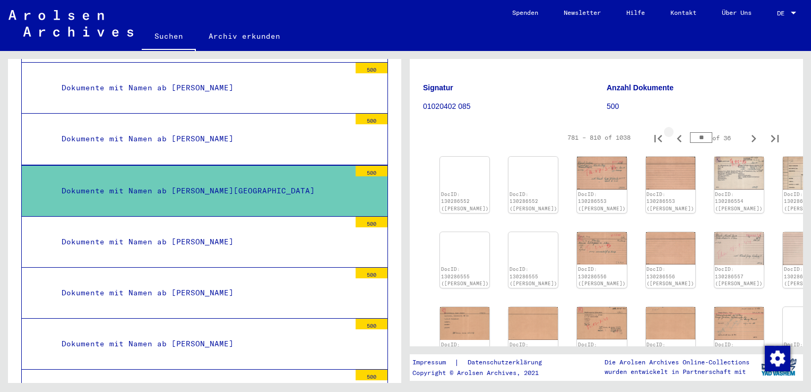
type input "**"
click at [576, 230] on img at bounding box center [602, 247] width 52 height 34
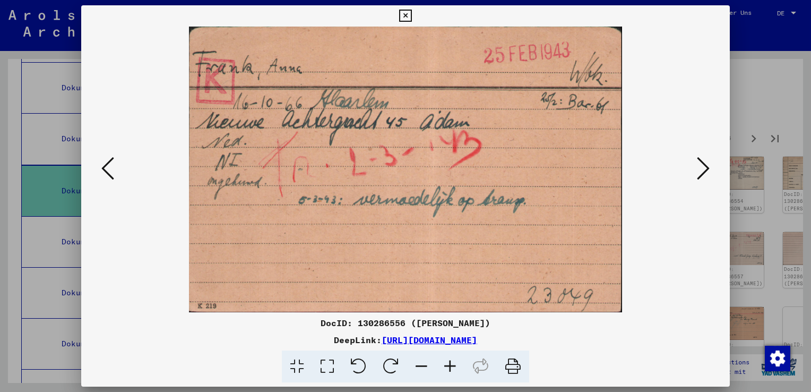
click at [701, 166] on icon at bounding box center [703, 167] width 13 height 25
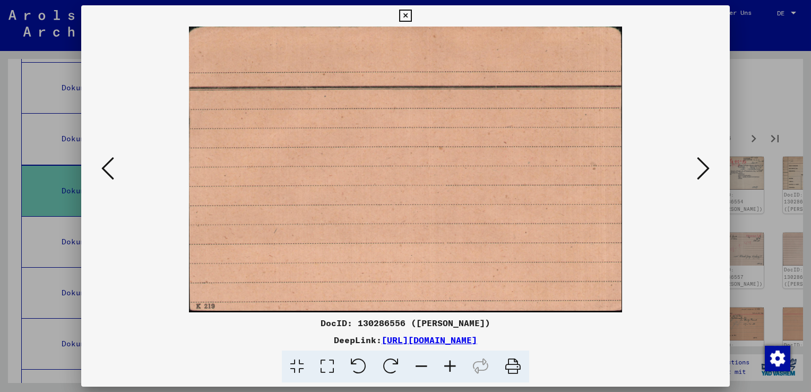
click at [701, 166] on icon at bounding box center [703, 167] width 13 height 25
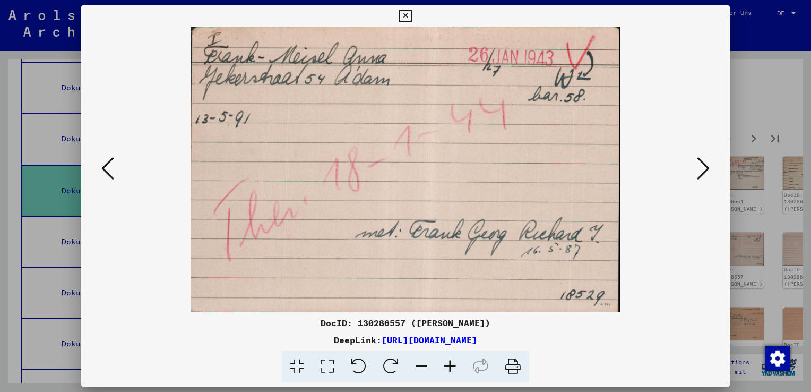
click at [701, 166] on icon at bounding box center [703, 167] width 13 height 25
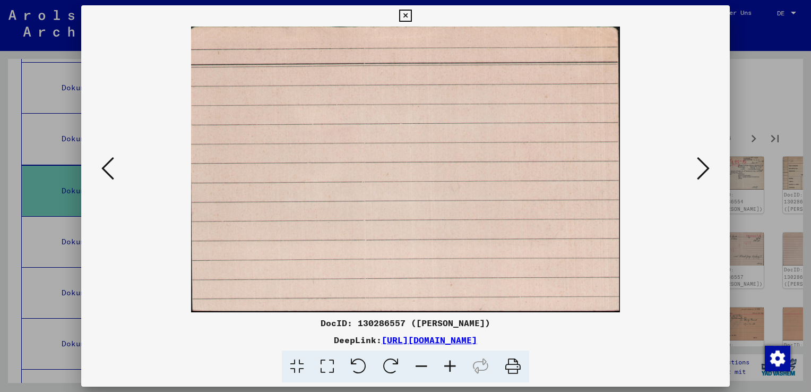
click at [701, 166] on icon at bounding box center [703, 167] width 13 height 25
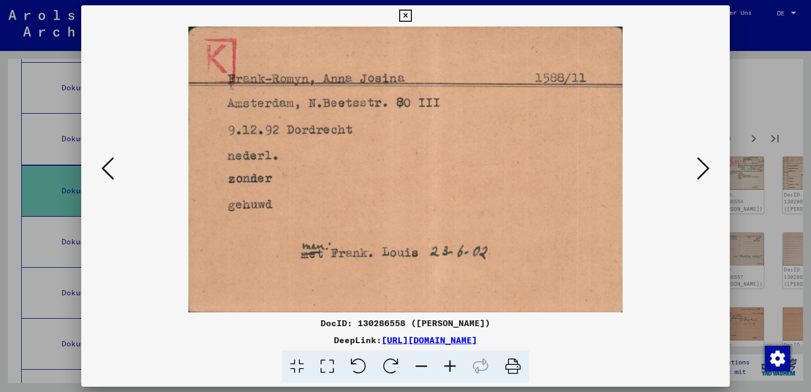
click at [701, 166] on icon at bounding box center [703, 167] width 13 height 25
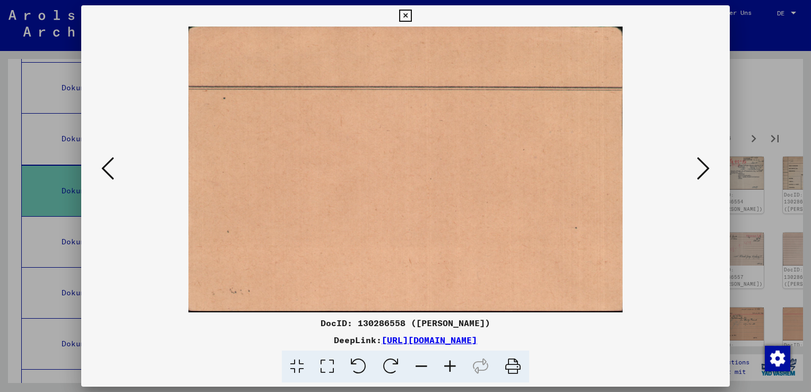
click at [701, 166] on icon at bounding box center [703, 167] width 13 height 25
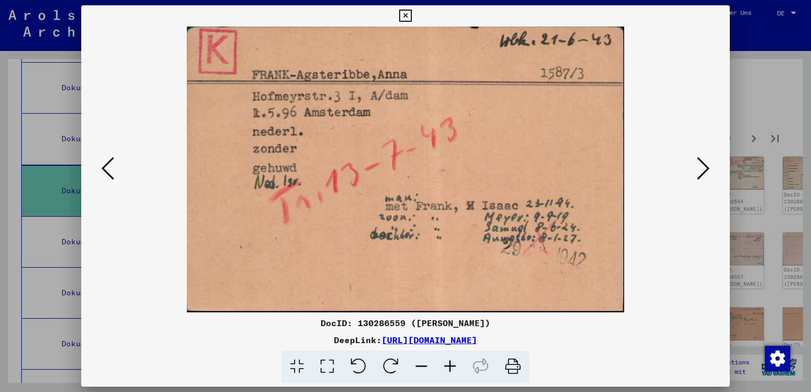
click at [701, 166] on icon at bounding box center [703, 167] width 13 height 25
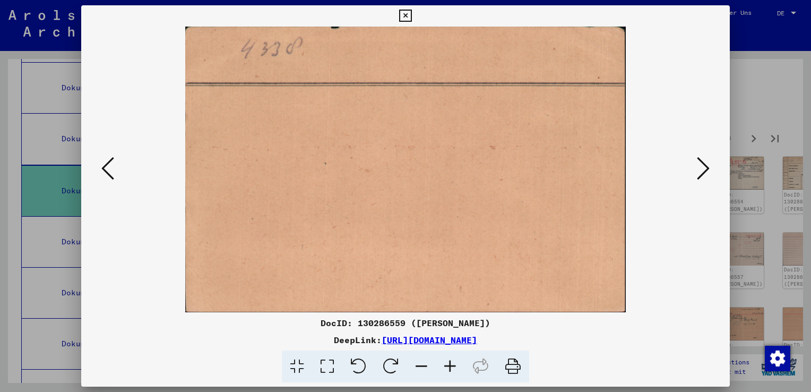
click at [701, 166] on icon at bounding box center [703, 167] width 13 height 25
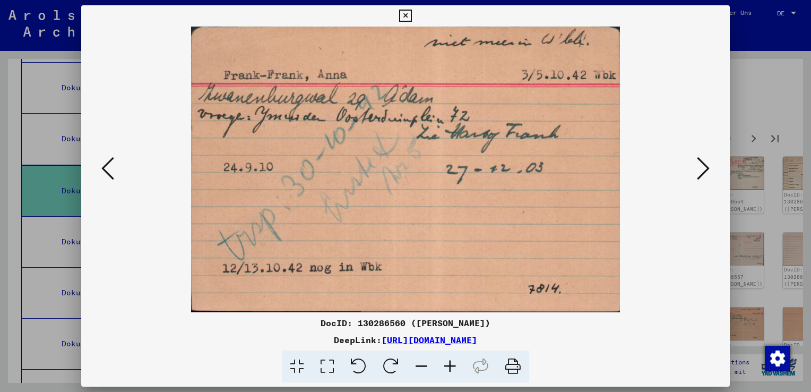
click at [701, 166] on icon at bounding box center [703, 167] width 13 height 25
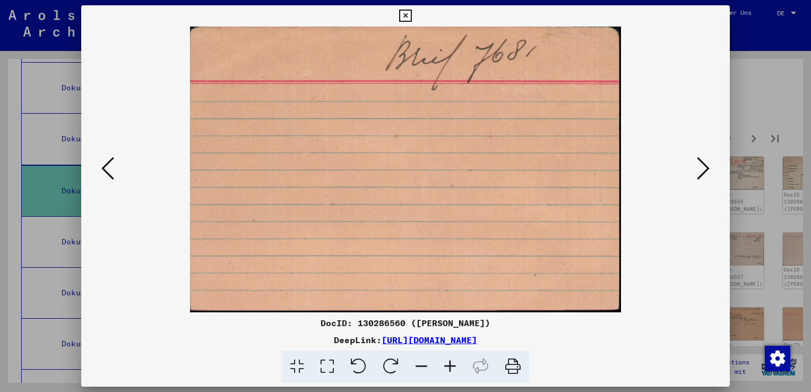
click at [701, 166] on icon at bounding box center [703, 167] width 13 height 25
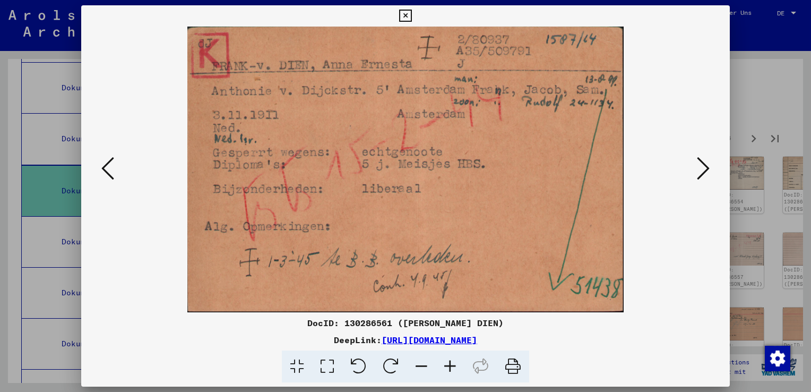
click at [701, 166] on icon at bounding box center [703, 167] width 13 height 25
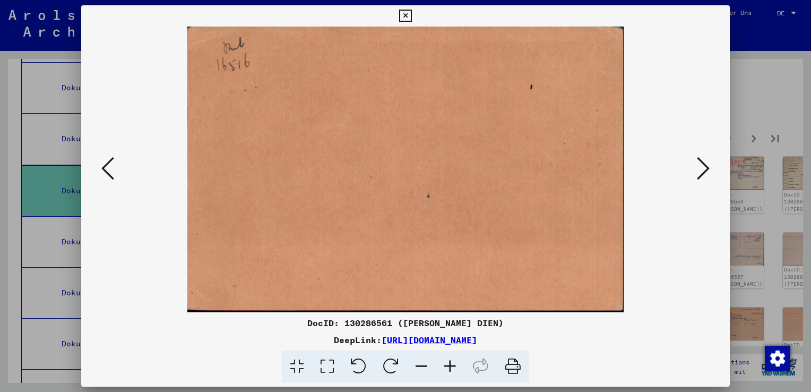
click at [701, 166] on icon at bounding box center [703, 167] width 13 height 25
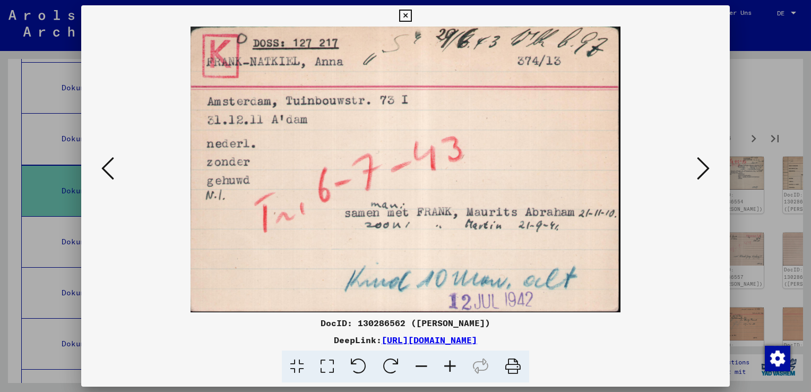
click at [701, 166] on icon at bounding box center [703, 167] width 13 height 25
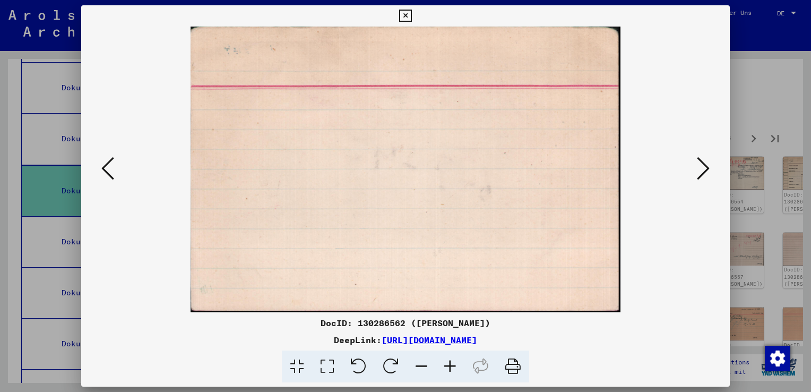
click at [701, 166] on icon at bounding box center [703, 167] width 13 height 25
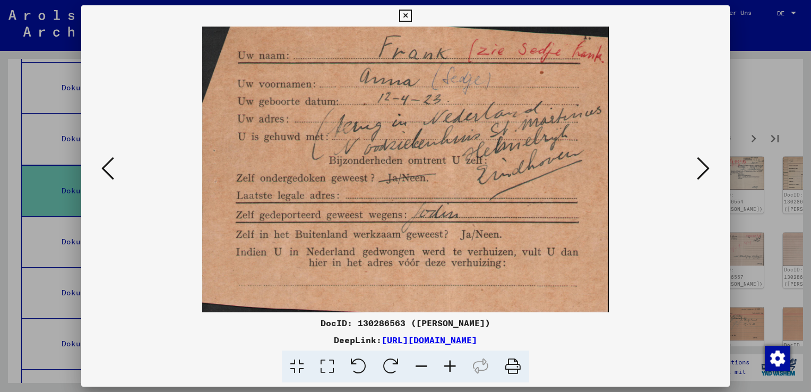
click at [701, 166] on icon at bounding box center [703, 167] width 13 height 25
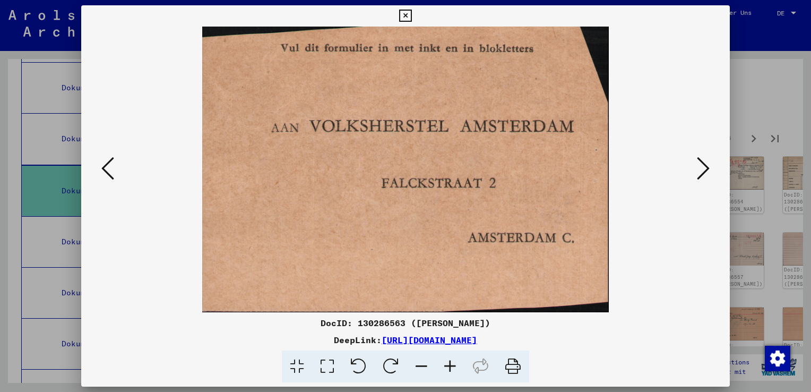
click at [701, 166] on icon at bounding box center [703, 167] width 13 height 25
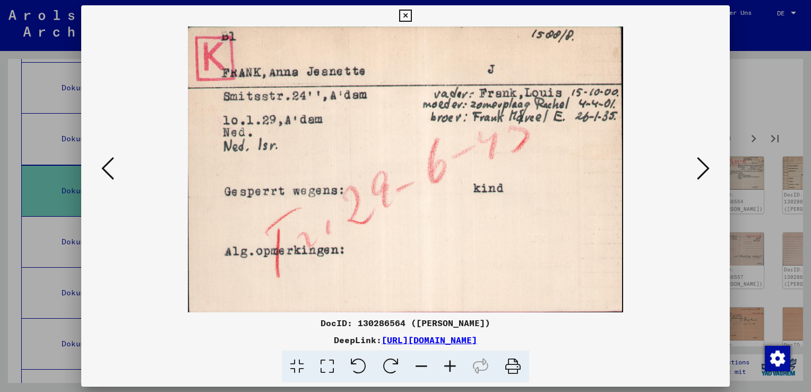
click at [701, 166] on icon at bounding box center [703, 167] width 13 height 25
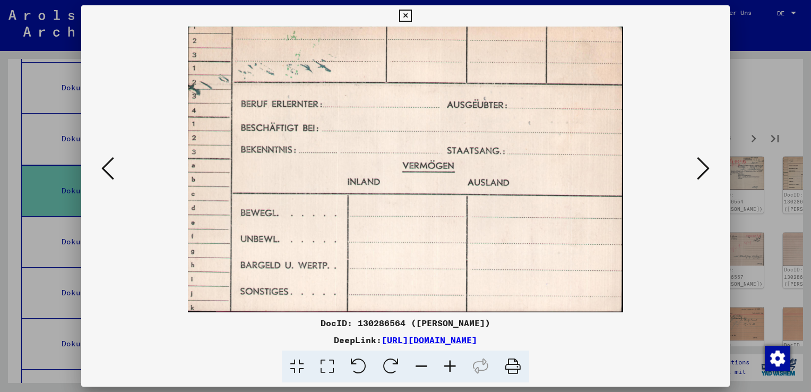
click at [701, 166] on icon at bounding box center [703, 167] width 13 height 25
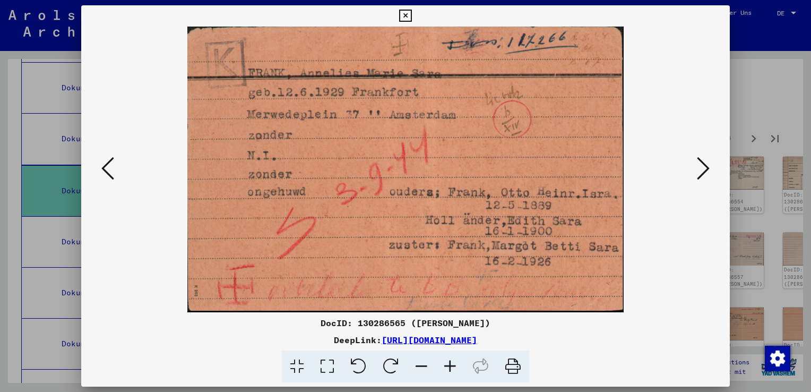
click at [709, 165] on icon at bounding box center [703, 167] width 13 height 25
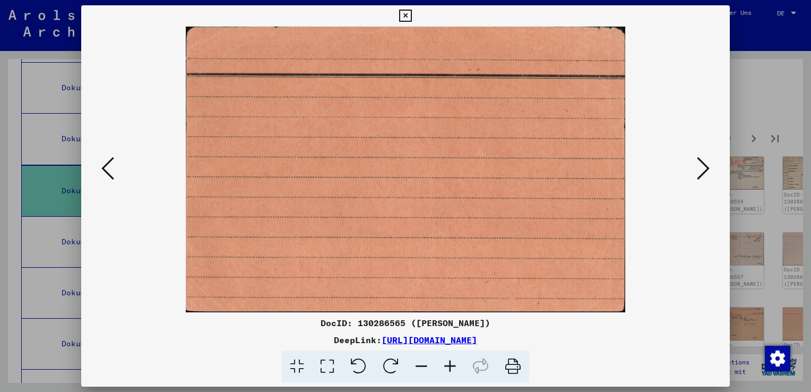
click at [709, 165] on icon at bounding box center [703, 167] width 13 height 25
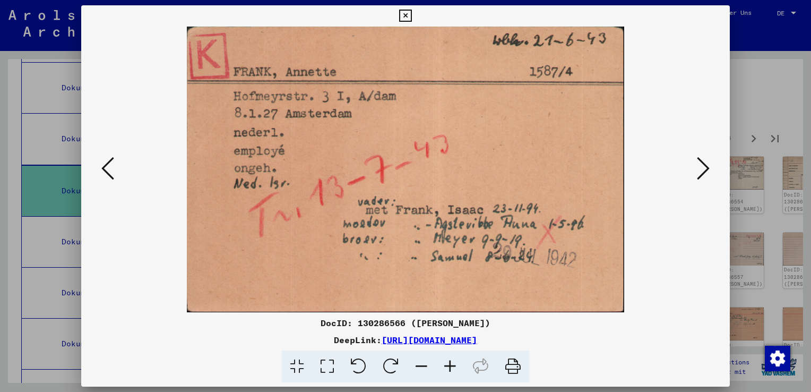
click at [709, 165] on icon at bounding box center [703, 167] width 13 height 25
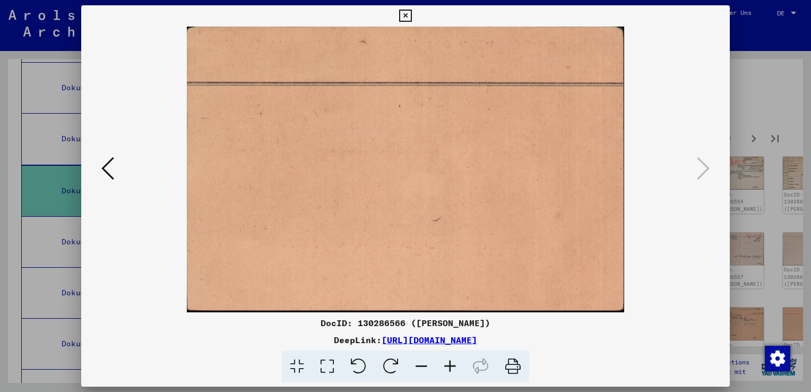
click at [406, 14] on icon at bounding box center [405, 16] width 12 height 13
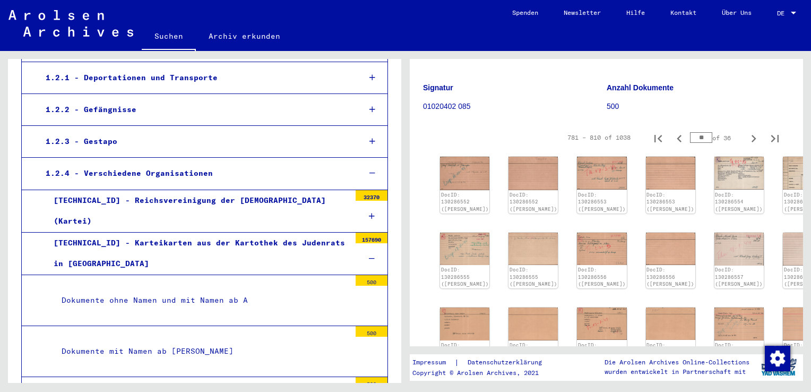
scroll to position [67, 0]
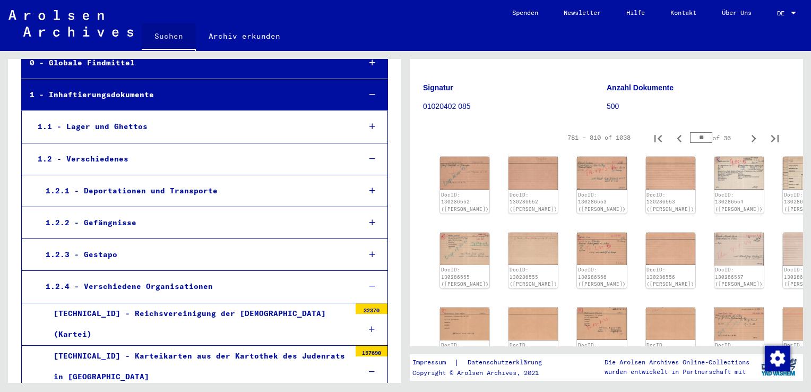
click at [175, 33] on link "Suchen" at bounding box center [169, 37] width 54 height 28
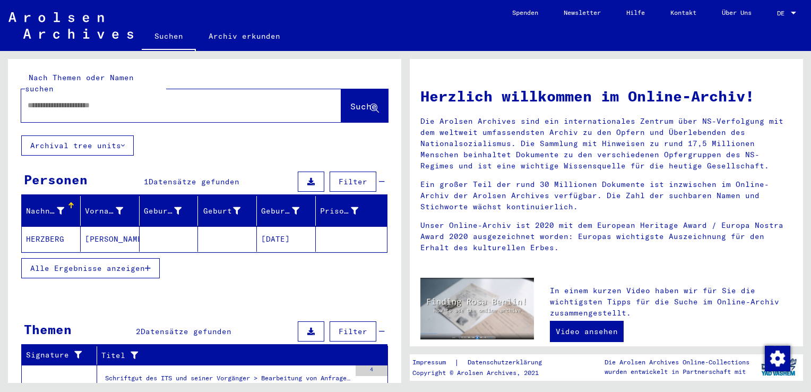
click at [110, 100] on input "text" at bounding box center [169, 105] width 282 height 11
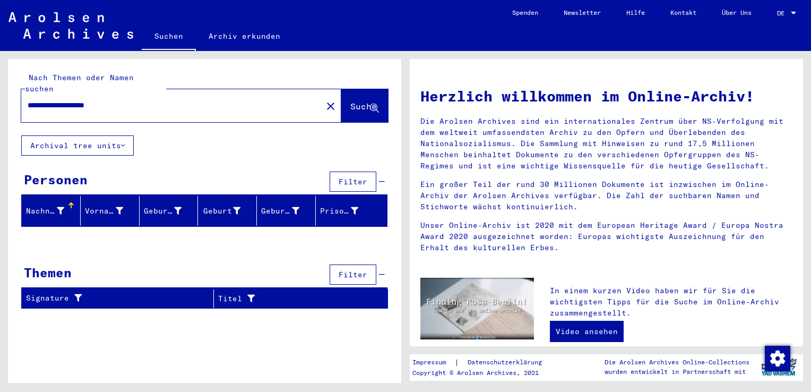
click at [91, 100] on input "**********" at bounding box center [169, 105] width 282 height 11
click at [376, 104] on icon at bounding box center [374, 108] width 9 height 9
click at [93, 100] on input "**********" at bounding box center [169, 105] width 282 height 11
type input "**********"
click at [350, 101] on span "Suche" at bounding box center [363, 106] width 27 height 11
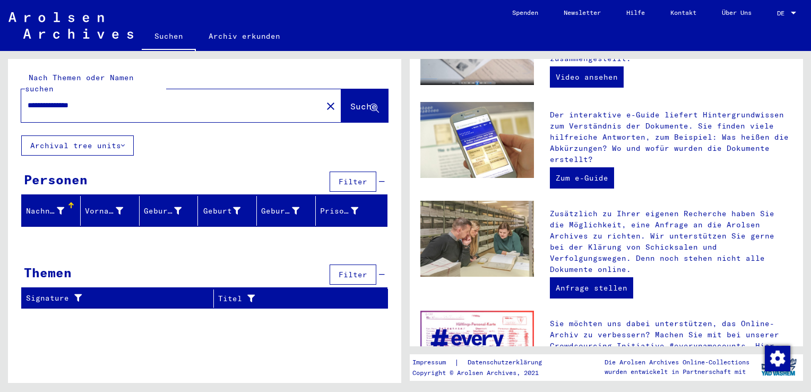
scroll to position [318, 0]
